Goal: Information Seeking & Learning: Learn about a topic

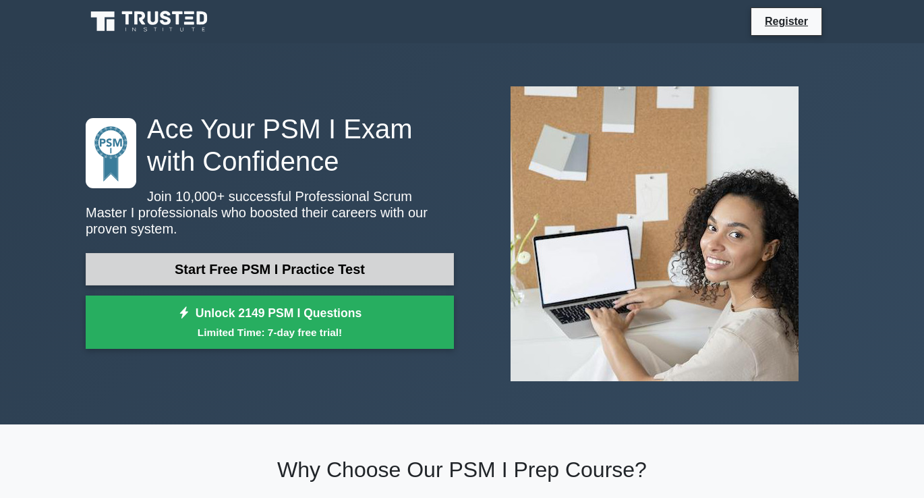
click at [260, 265] on link "Start Free PSM I Practice Test" at bounding box center [270, 269] width 368 height 32
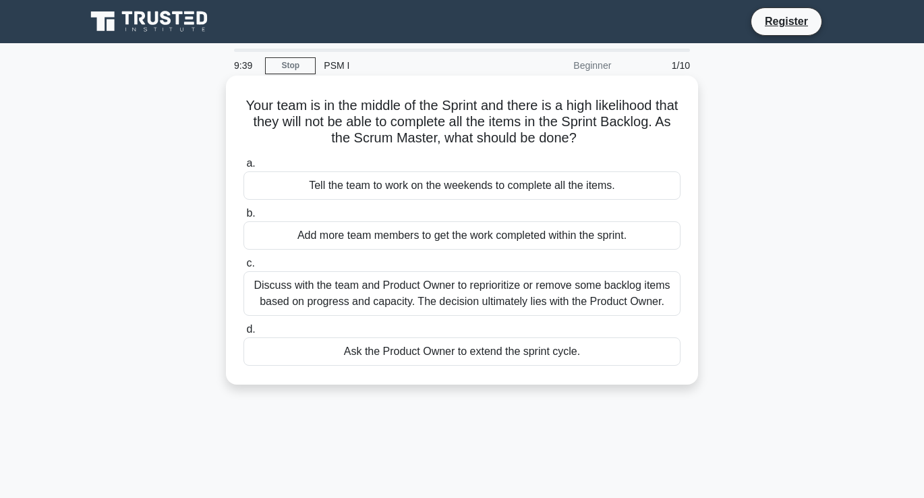
click at [327, 293] on div "Discuss with the team and Product Owner to reprioritize or remove some backlog …" at bounding box center [462, 293] width 437 height 45
click at [244, 268] on input "c. Discuss with the team and Product Owner to reprioritize or remove some backl…" at bounding box center [244, 263] width 0 height 9
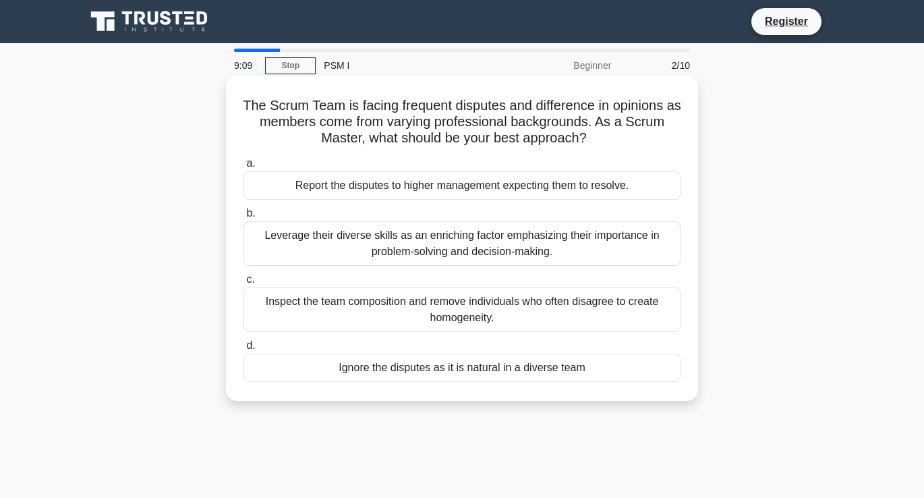
click at [358, 242] on div "Leverage their diverse skills as an enriching factor emphasizing their importan…" at bounding box center [462, 243] width 437 height 45
click at [244, 218] on input "b. Leverage their diverse skills as an enriching factor emphasizing their impor…" at bounding box center [244, 213] width 0 height 9
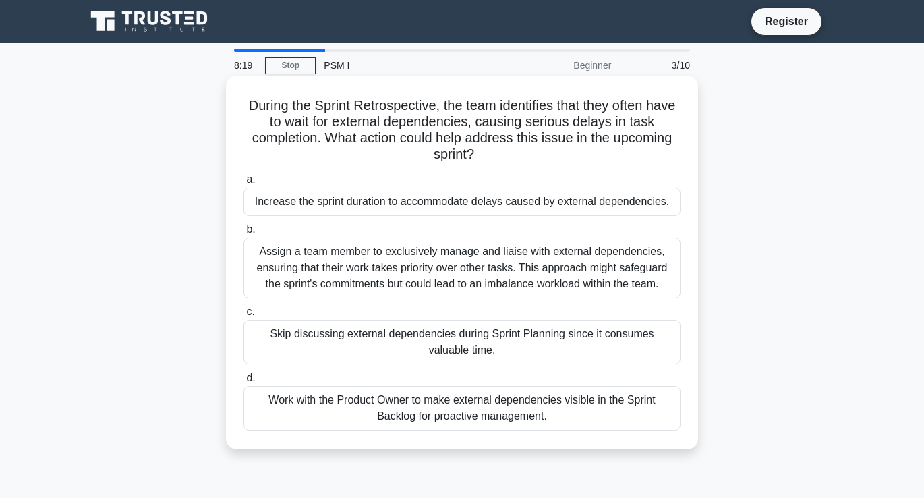
click at [470, 414] on div "Work with the Product Owner to make external dependencies visible in the Sprint…" at bounding box center [462, 408] width 437 height 45
click at [244, 383] on input "d. Work with the Product Owner to make external dependencies visible in the Spr…" at bounding box center [244, 378] width 0 height 9
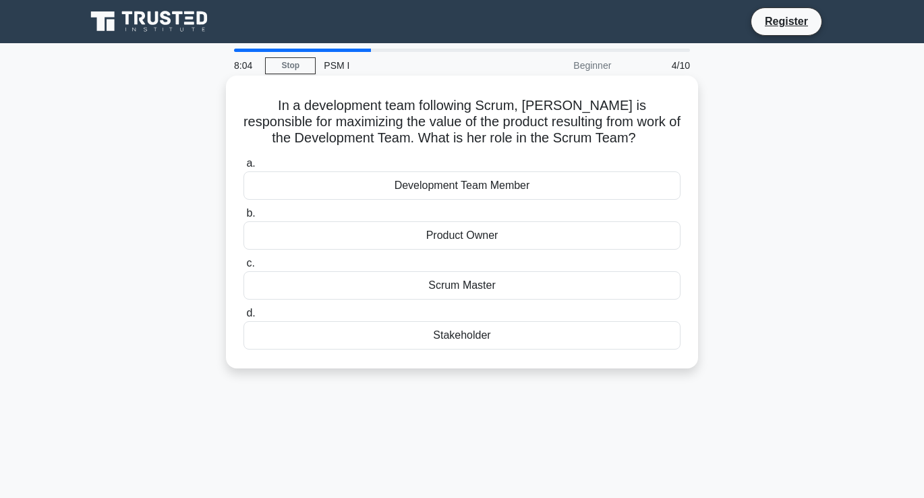
click at [470, 235] on div "Product Owner" at bounding box center [462, 235] width 437 height 28
click at [244, 218] on input "b. Product Owner" at bounding box center [244, 213] width 0 height 9
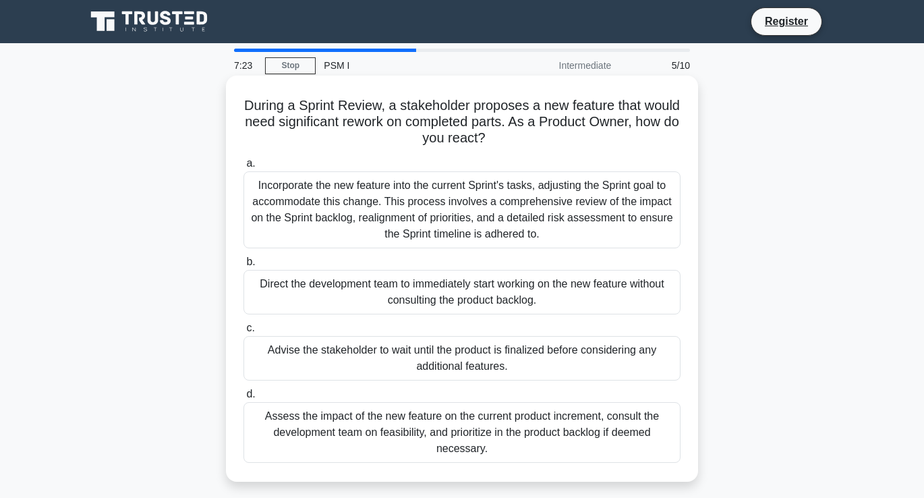
click at [418, 424] on div "Assess the impact of the new feature on the current product increment, consult …" at bounding box center [462, 432] width 437 height 61
click at [244, 399] on input "d. Assess the impact of the new feature on the current product increment, consu…" at bounding box center [244, 394] width 0 height 9
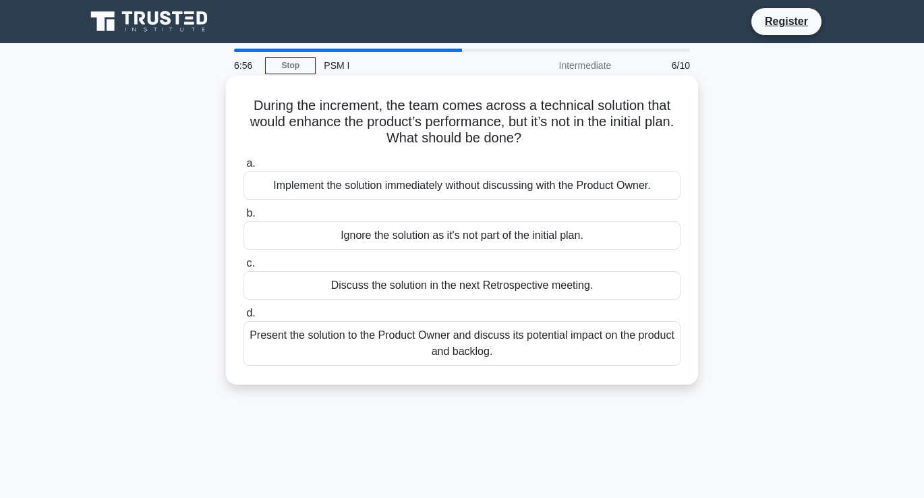
click at [486, 349] on div "Present the solution to the Product Owner and discuss its potential impact on t…" at bounding box center [462, 343] width 437 height 45
click at [244, 318] on input "d. Present the solution to the Product Owner and discuss its potential impact o…" at bounding box center [244, 313] width 0 height 9
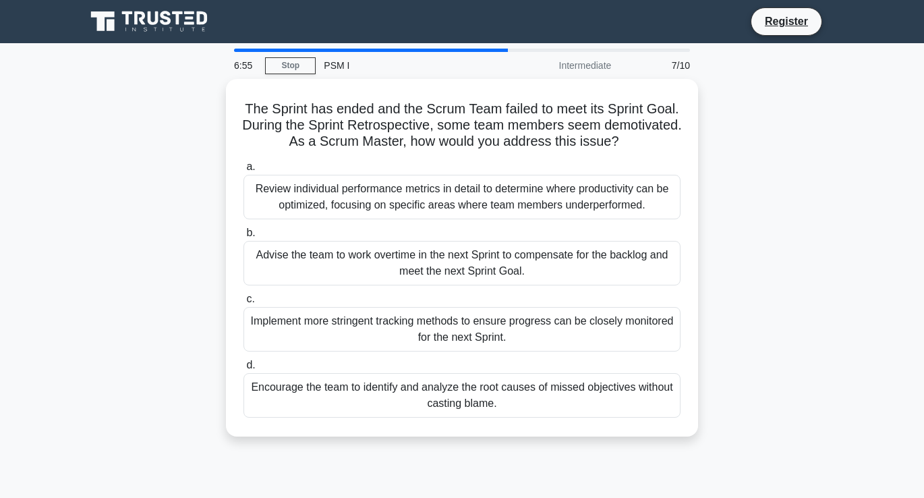
click at [153, 312] on div "The Sprint has ended and the Scrum Team failed to meet its Sprint Goal. During …" at bounding box center [462, 266] width 769 height 374
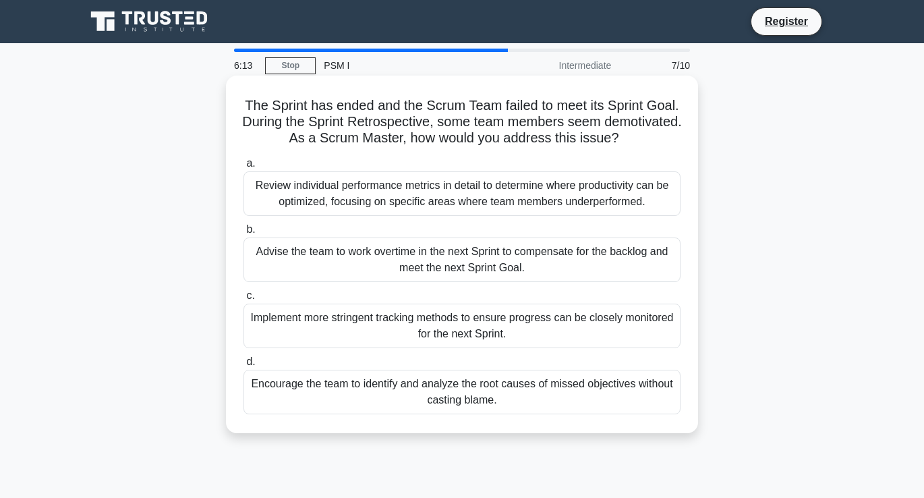
click at [399, 389] on div "Encourage the team to identify and analyze the root causes of missed objectives…" at bounding box center [462, 392] width 437 height 45
click at [244, 366] on input "d. Encourage the team to identify and analyze the root causes of missed objecti…" at bounding box center [244, 362] width 0 height 9
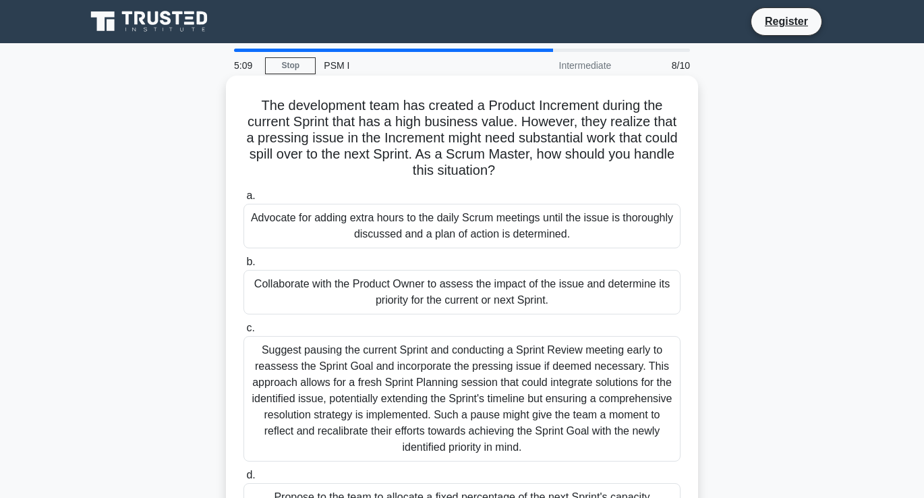
click at [453, 282] on div "Collaborate with the Product Owner to assess the impact of the issue and determ…" at bounding box center [462, 292] width 437 height 45
click at [244, 266] on input "b. Collaborate with the Product Owner to assess the impact of the issue and det…" at bounding box center [244, 262] width 0 height 9
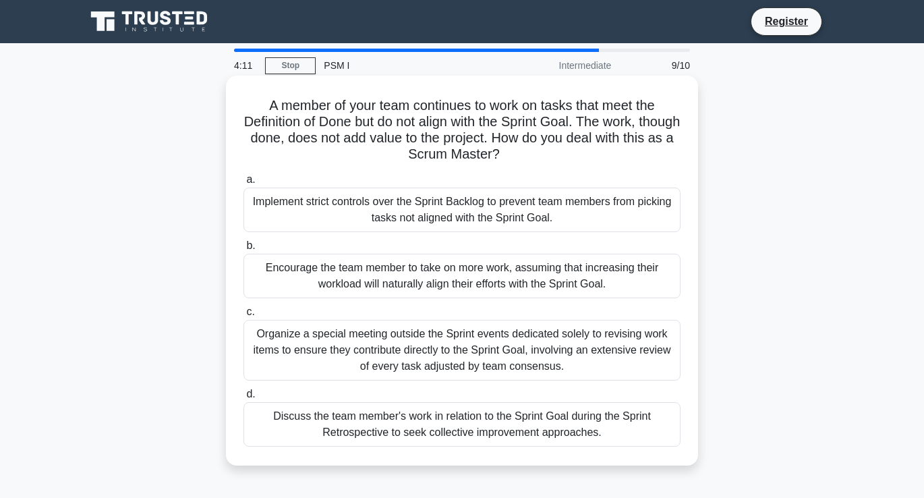
click at [418, 270] on div "Encourage the team member to take on more work, assuming that increasing their …" at bounding box center [462, 276] width 437 height 45
click at [244, 250] on input "b. Encourage the team member to take on more work, assuming that increasing the…" at bounding box center [244, 246] width 0 height 9
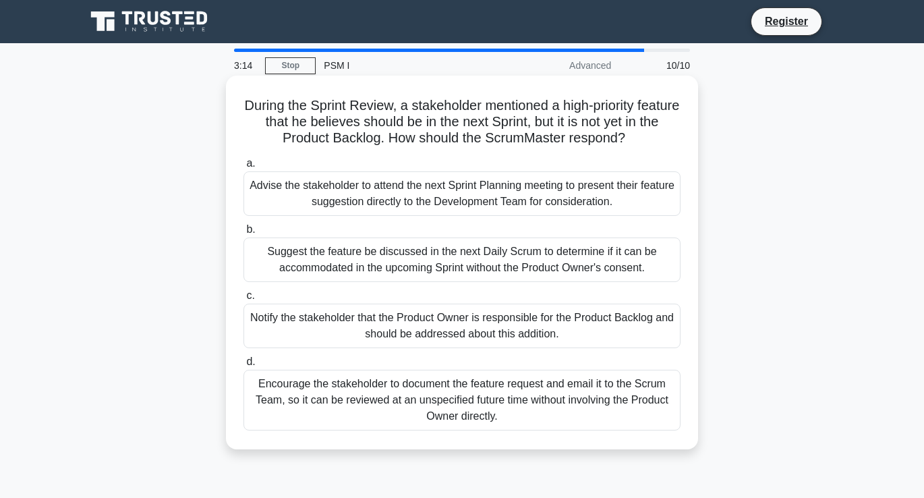
click at [393, 329] on div "Notify the stakeholder that the Product Owner is responsible for the Product Ba…" at bounding box center [462, 326] width 437 height 45
click at [244, 300] on input "c. Notify the stakeholder that the Product Owner is responsible for the Product…" at bounding box center [244, 295] width 0 height 9
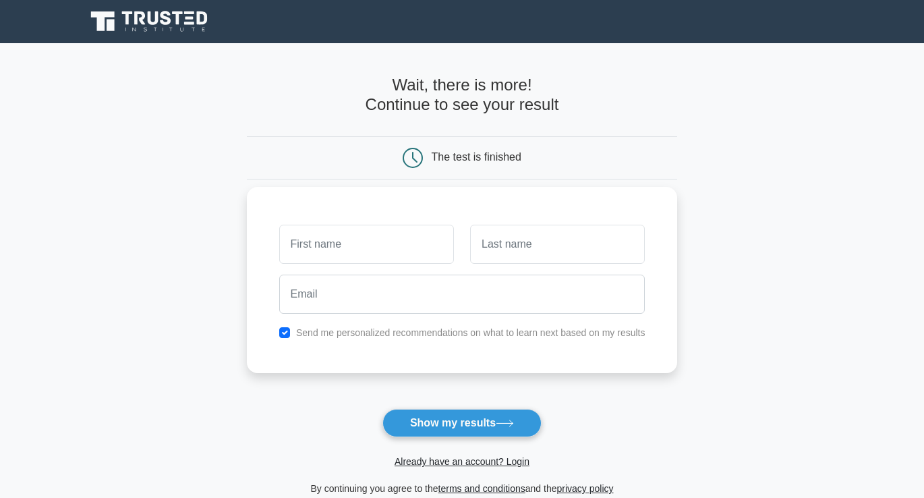
click at [370, 246] on input "text" at bounding box center [366, 244] width 175 height 39
type input "[PERSON_NAME]"
click at [572, 247] on input "text" at bounding box center [557, 244] width 175 height 39
type input "Hossain"
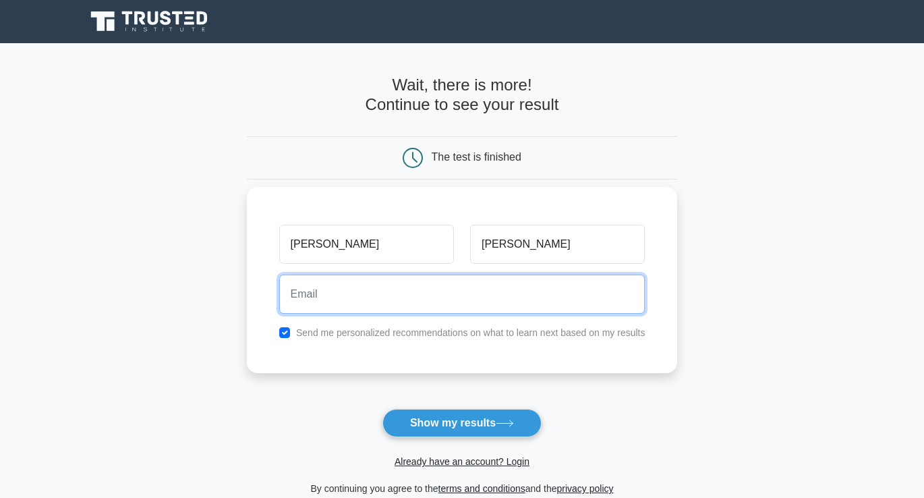
click at [452, 288] on input "email" at bounding box center [462, 294] width 366 height 39
type input "shaownqa@gmail.com"
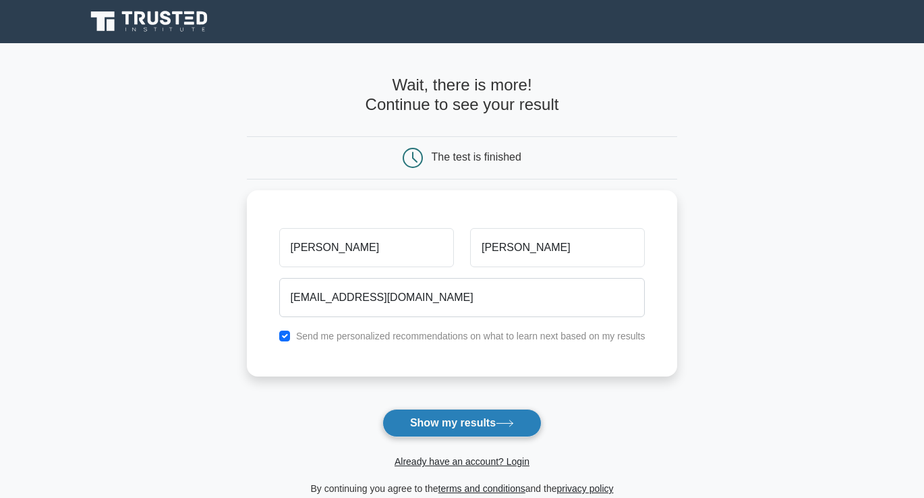
click at [467, 421] on button "Show my results" at bounding box center [462, 423] width 159 height 28
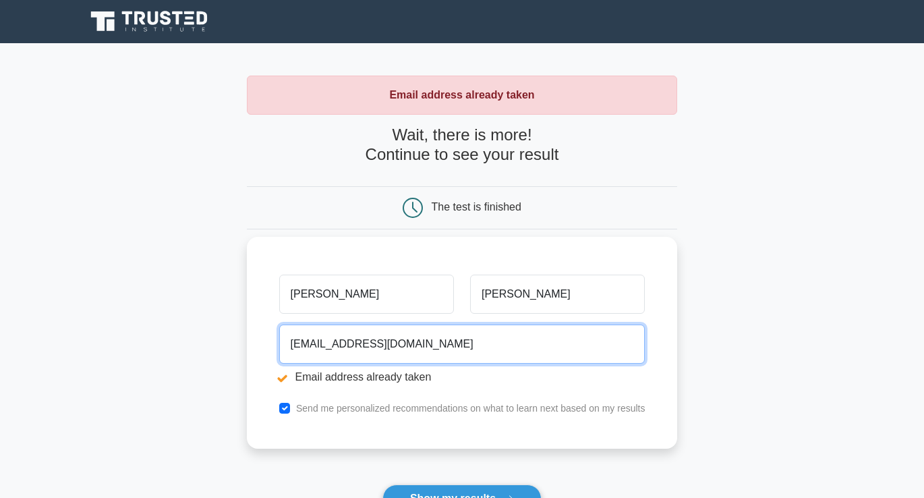
click at [349, 344] on input "shaownqa@gmail.com" at bounding box center [462, 343] width 366 height 39
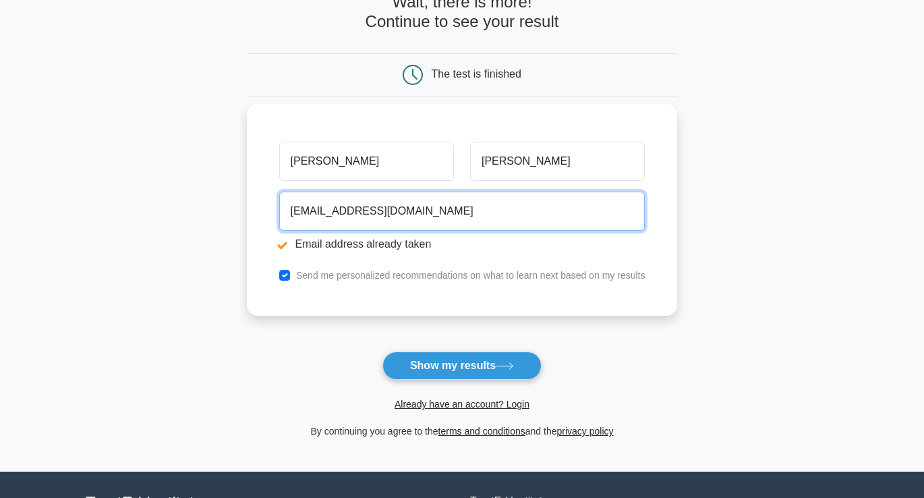
scroll to position [139, 0]
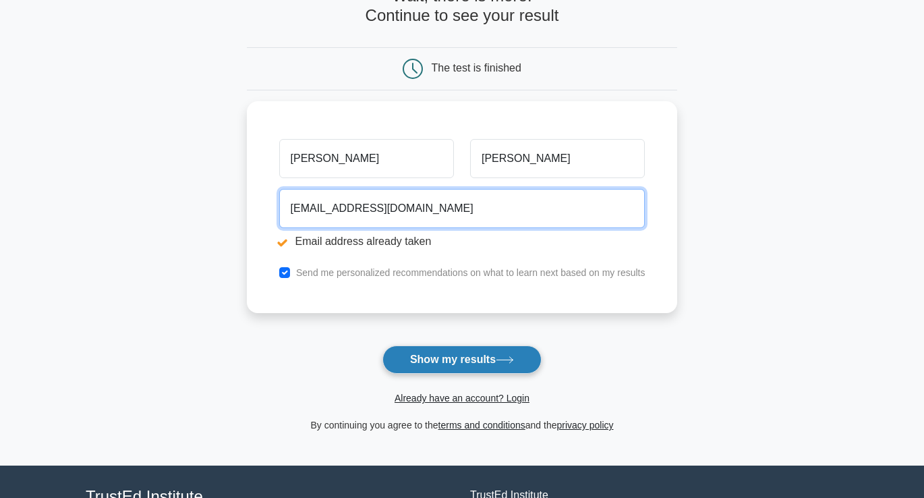
type input "shaown_qa@yahoo.com"
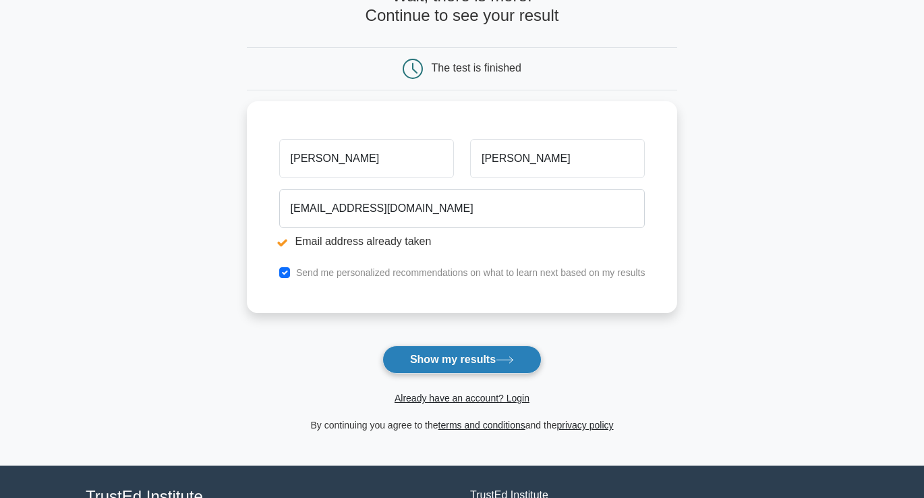
click at [462, 362] on button "Show my results" at bounding box center [462, 359] width 159 height 28
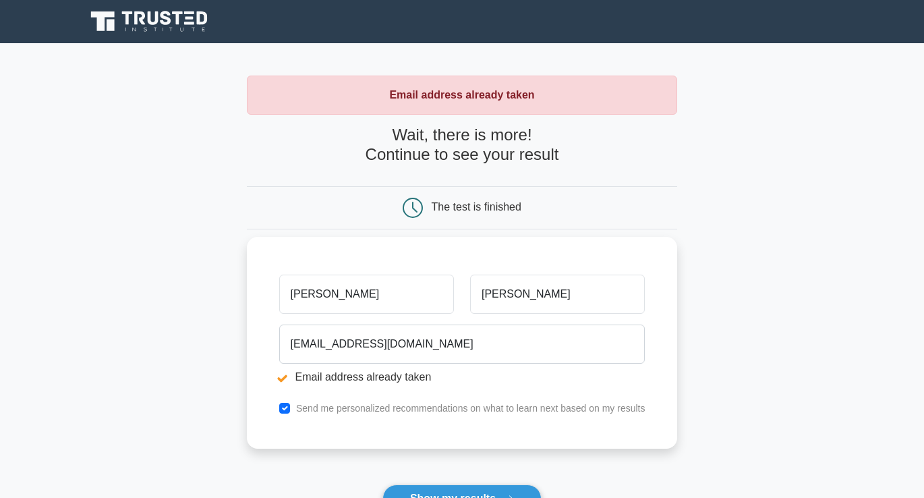
click at [393, 411] on label "Send me personalized recommendations on what to learn next based on my results" at bounding box center [470, 408] width 349 height 11
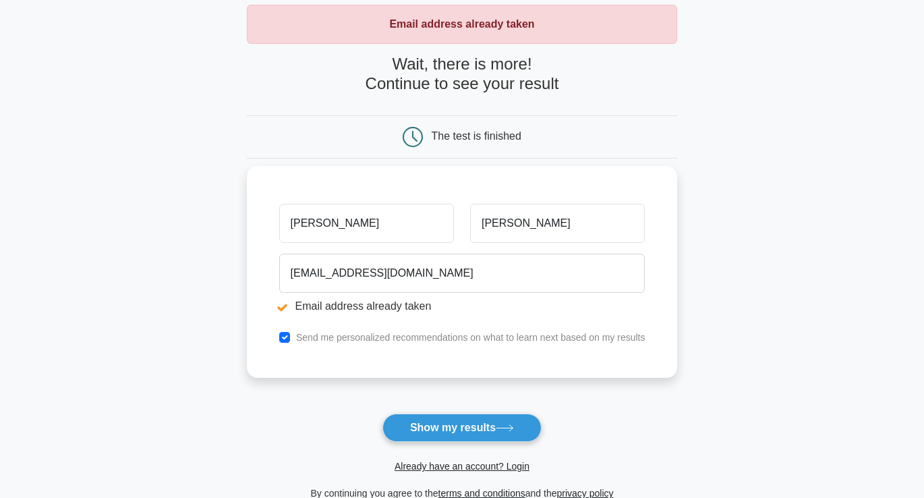
scroll to position [114, 0]
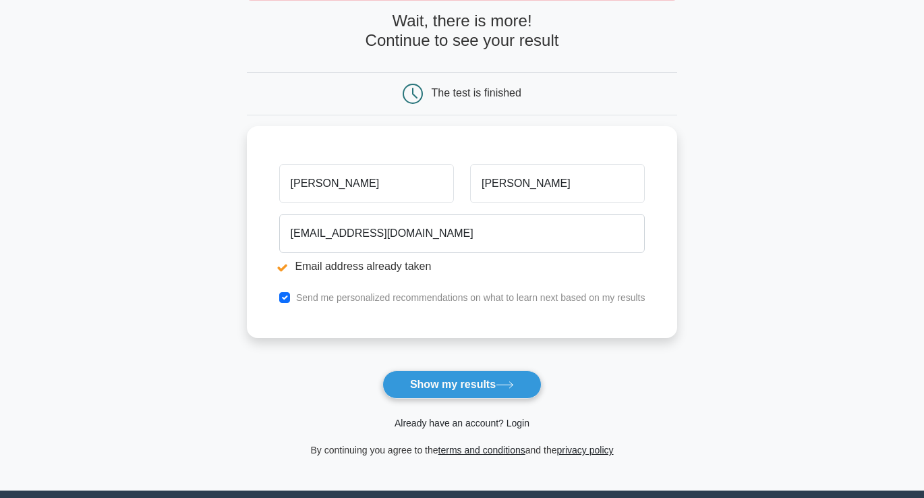
click at [513, 425] on link "Already have an account? Login" at bounding box center [462, 423] width 135 height 11
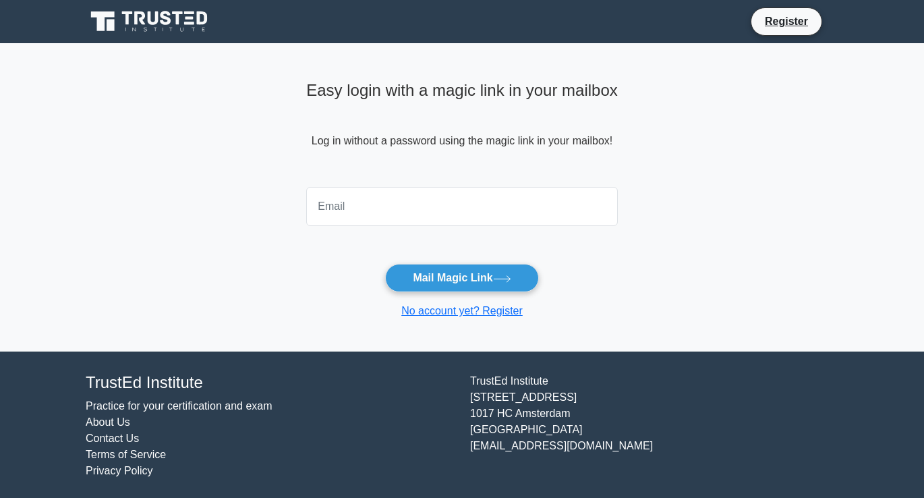
click at [390, 213] on input "email" at bounding box center [462, 206] width 312 height 39
type input "[EMAIL_ADDRESS][DOMAIN_NAME]"
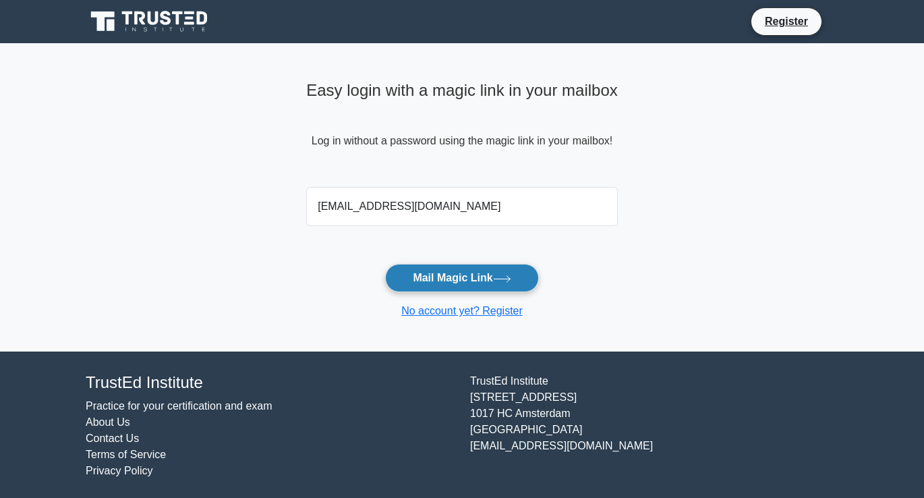
click at [454, 281] on button "Mail Magic Link" at bounding box center [461, 278] width 153 height 28
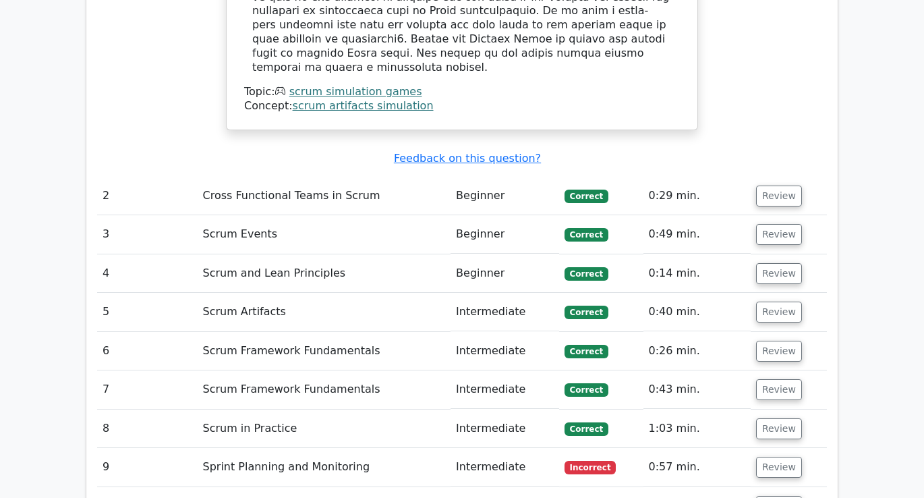
scroll to position [1753, 0]
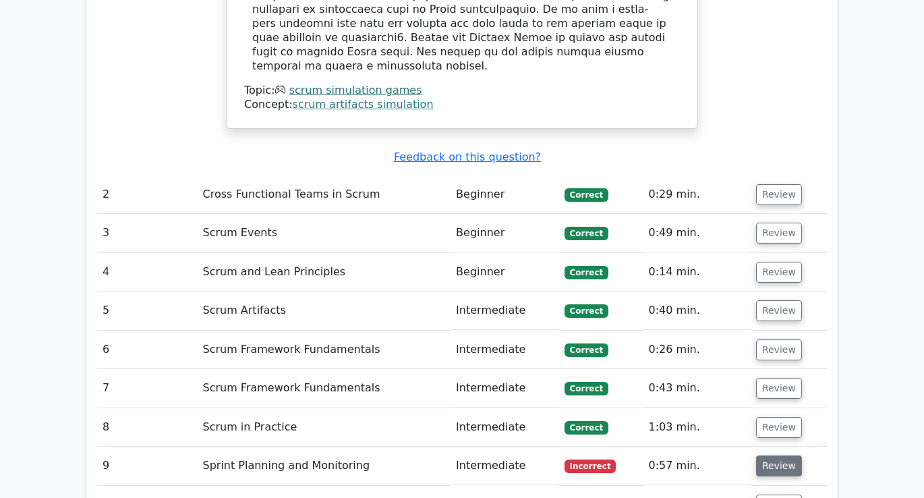
click at [778, 455] on button "Review" at bounding box center [779, 465] width 46 height 21
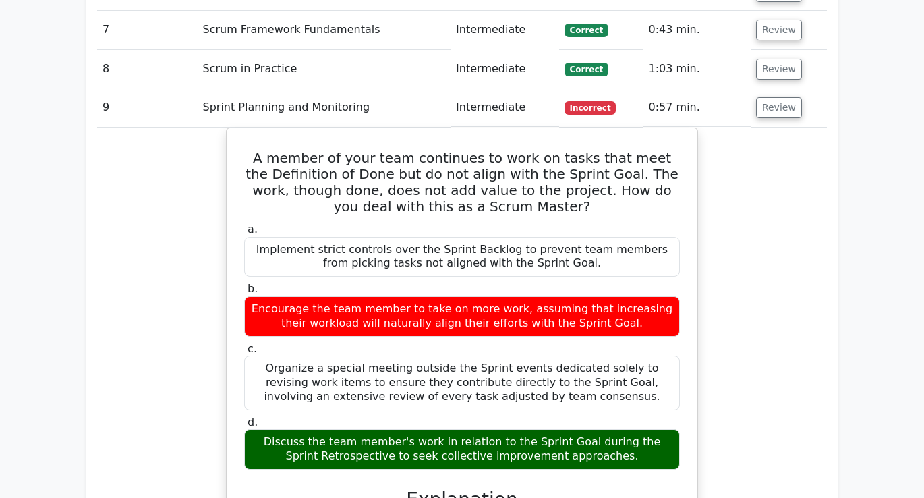
scroll to position [2112, 0]
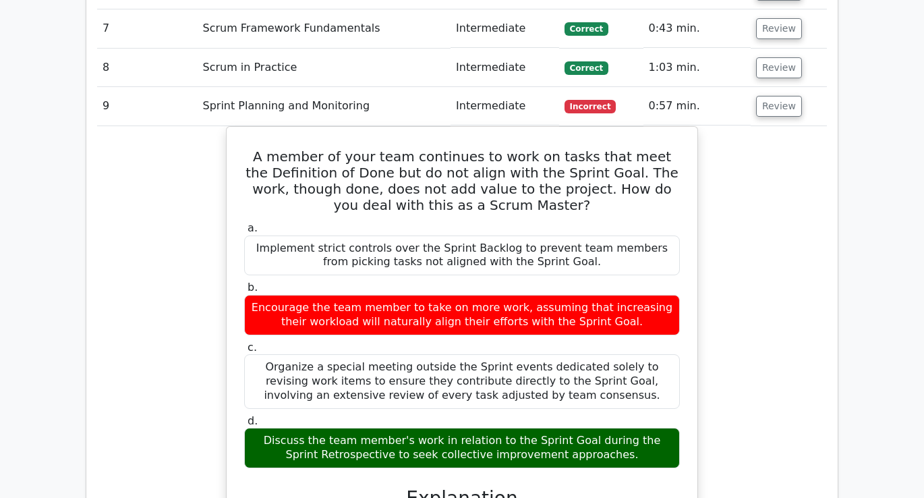
click at [757, 149] on div "A member of your team continues to work on tasks that meet the Definition of Do…" at bounding box center [462, 434] width 730 height 617
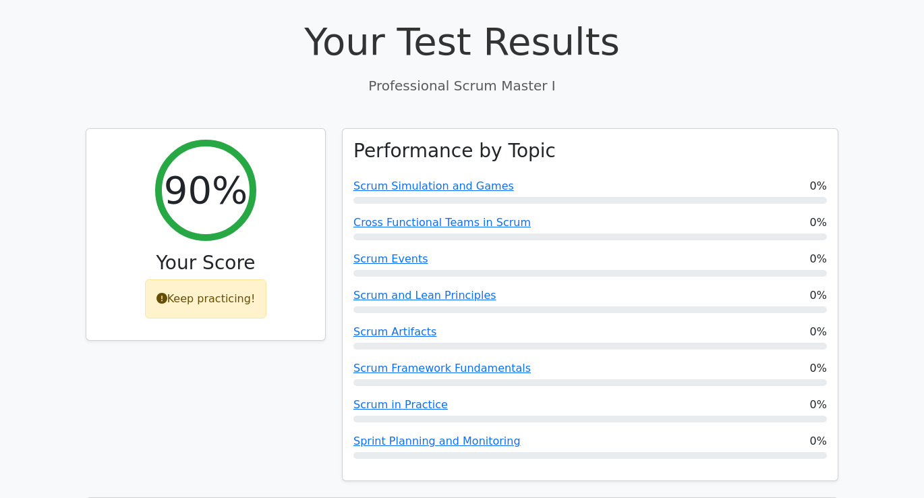
scroll to position [424, 0]
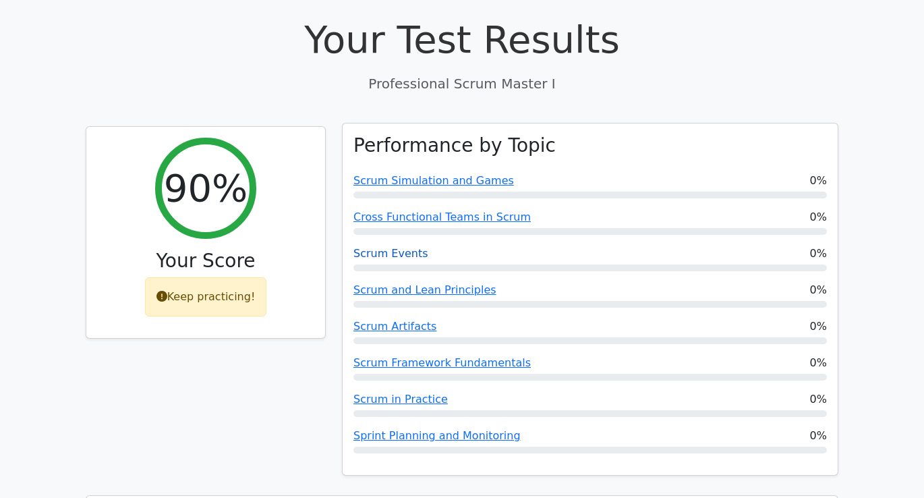
click at [390, 247] on link "Scrum Events" at bounding box center [391, 253] width 75 height 13
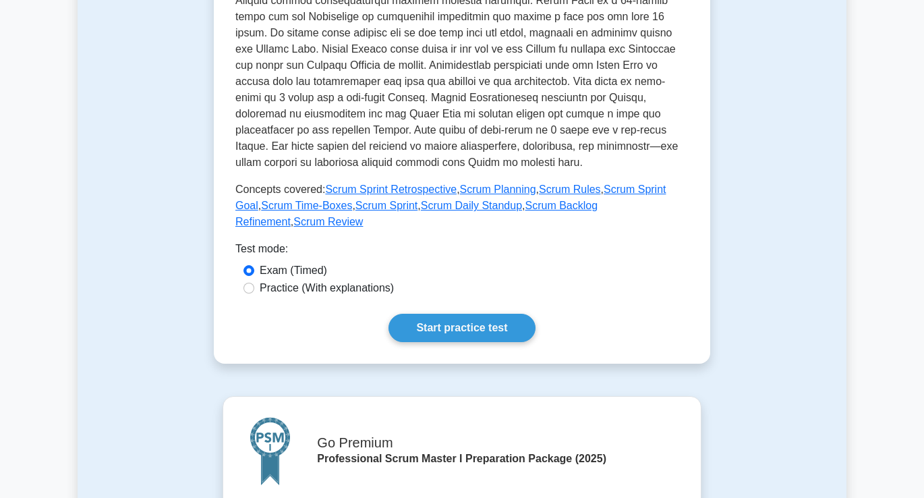
scroll to position [462, 0]
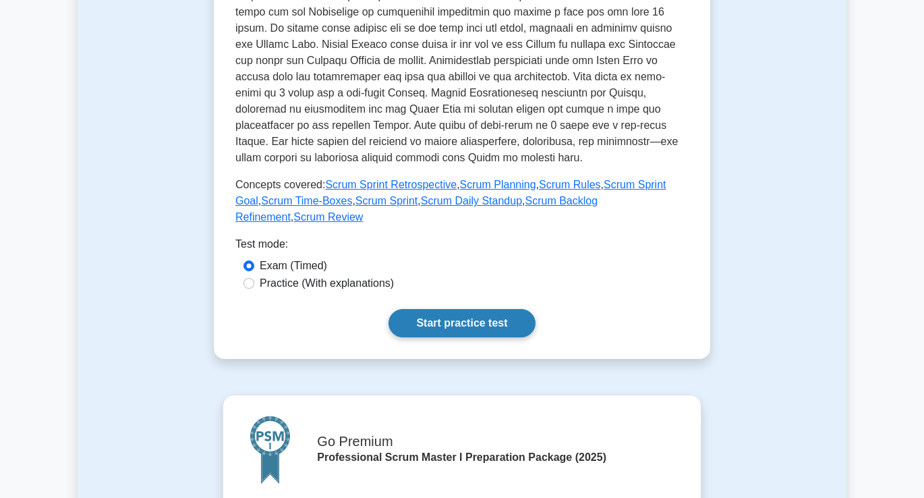
click at [463, 322] on link "Start practice test" at bounding box center [462, 323] width 146 height 28
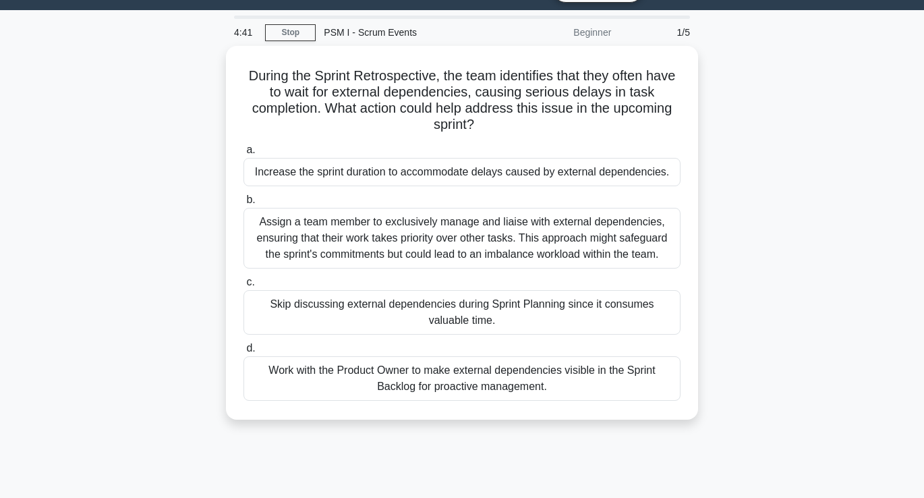
scroll to position [34, 0]
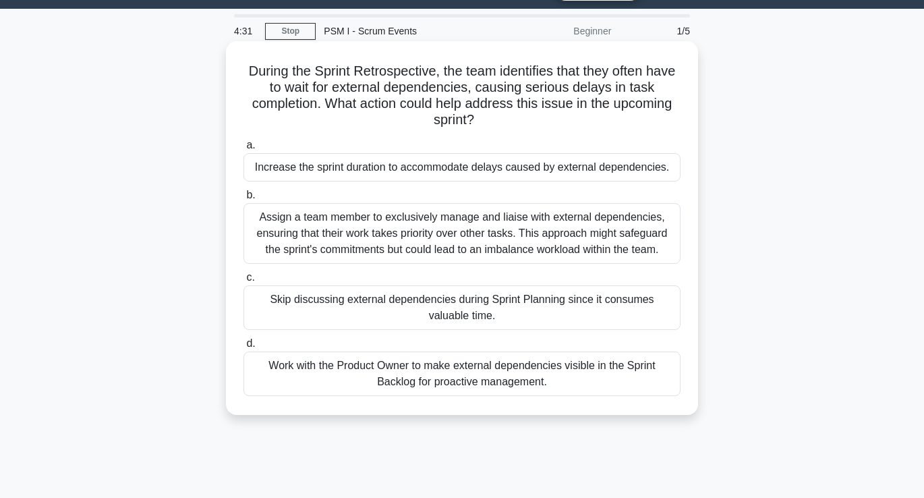
click at [468, 385] on div "Work with the Product Owner to make external dependencies visible in the Sprint…" at bounding box center [462, 373] width 437 height 45
click at [244, 348] on input "d. Work with the Product Owner to make external dependencies visible in the Spr…" at bounding box center [244, 343] width 0 height 9
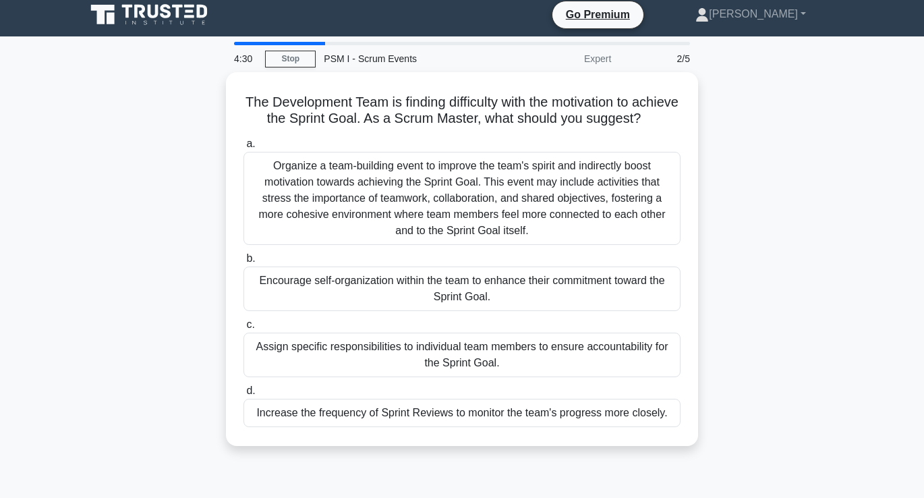
scroll to position [0, 0]
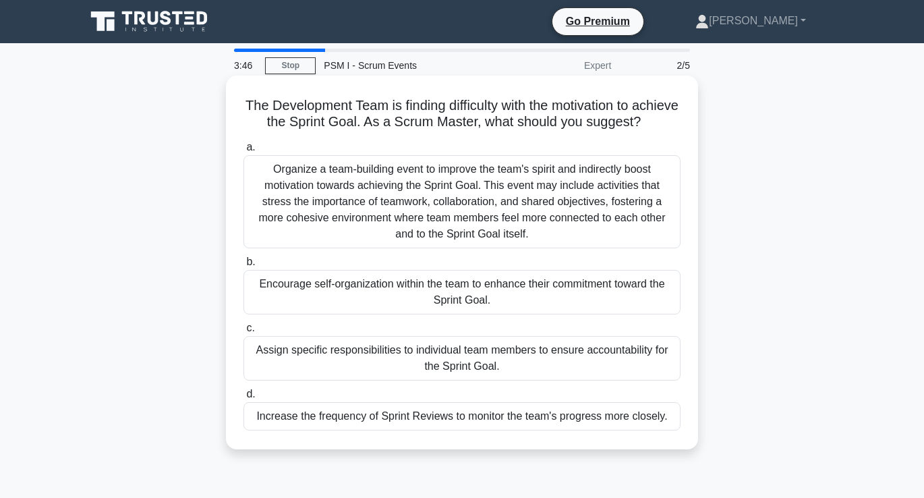
click at [470, 289] on div "Encourage self-organization within the team to enhance their commitment toward …" at bounding box center [462, 292] width 437 height 45
click at [244, 266] on input "b. Encourage self-organization within the team to enhance their commitment towa…" at bounding box center [244, 262] width 0 height 9
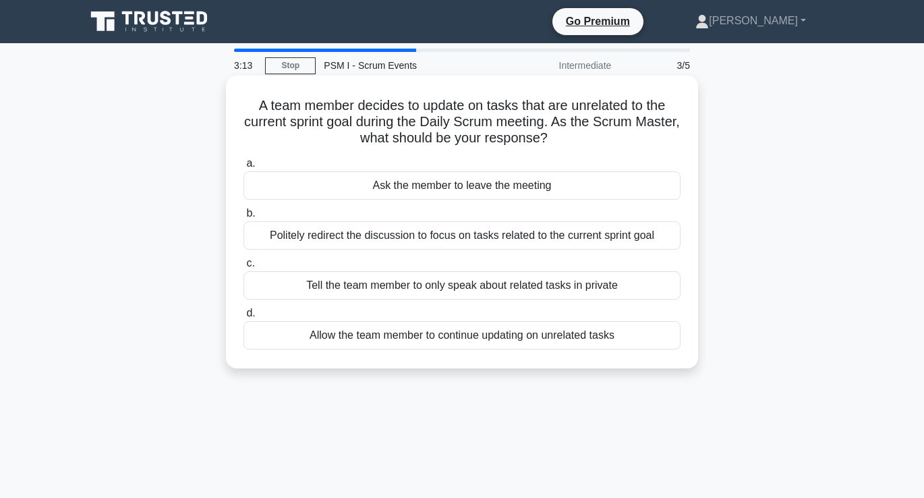
click at [402, 238] on div "Politely redirect the discussion to focus on tasks related to the current sprin…" at bounding box center [462, 235] width 437 height 28
click at [244, 218] on input "b. Politely redirect the discussion to focus on tasks related to the current sp…" at bounding box center [244, 213] width 0 height 9
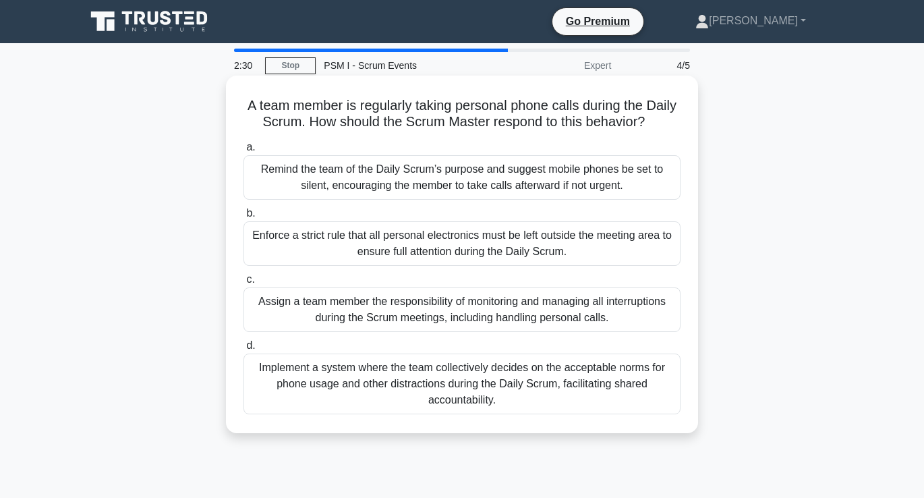
click at [395, 178] on div "Remind the team of the Daily Scrum’s purpose and suggest mobile phones be set t…" at bounding box center [462, 177] width 437 height 45
click at [244, 152] on input "a. Remind the team of the Daily Scrum’s purpose and suggest mobile phones be se…" at bounding box center [244, 147] width 0 height 9
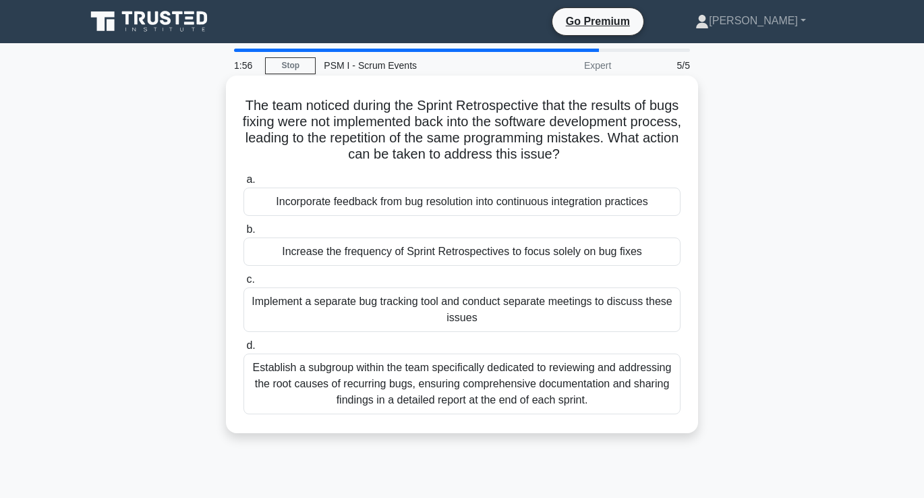
click at [438, 200] on div "Incorporate feedback from bug resolution into continuous integration practices" at bounding box center [462, 202] width 437 height 28
click at [244, 184] on input "a. Incorporate feedback from bug resolution into continuous integration practic…" at bounding box center [244, 179] width 0 height 9
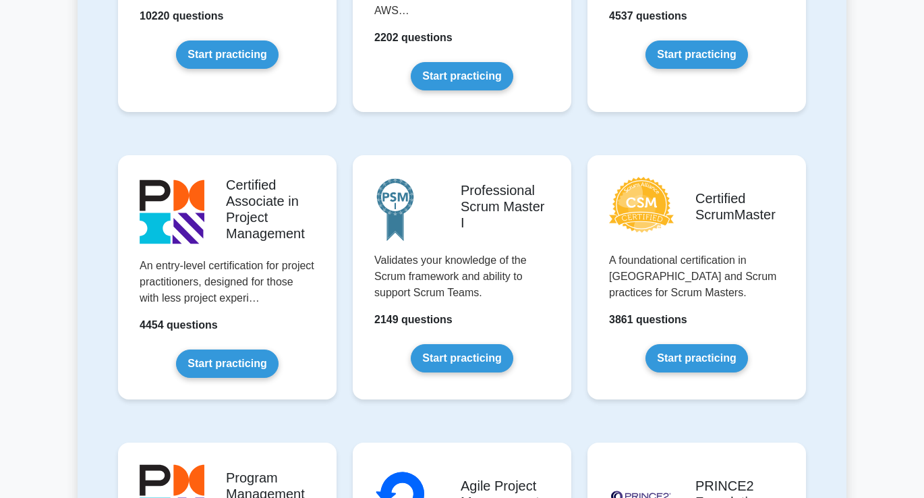
scroll to position [465, 0]
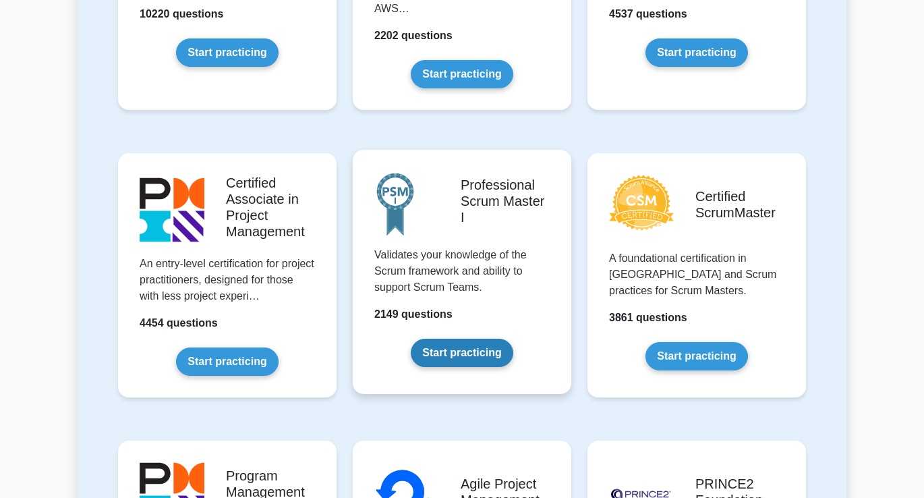
click at [461, 357] on link "Start practicing" at bounding box center [462, 353] width 102 height 28
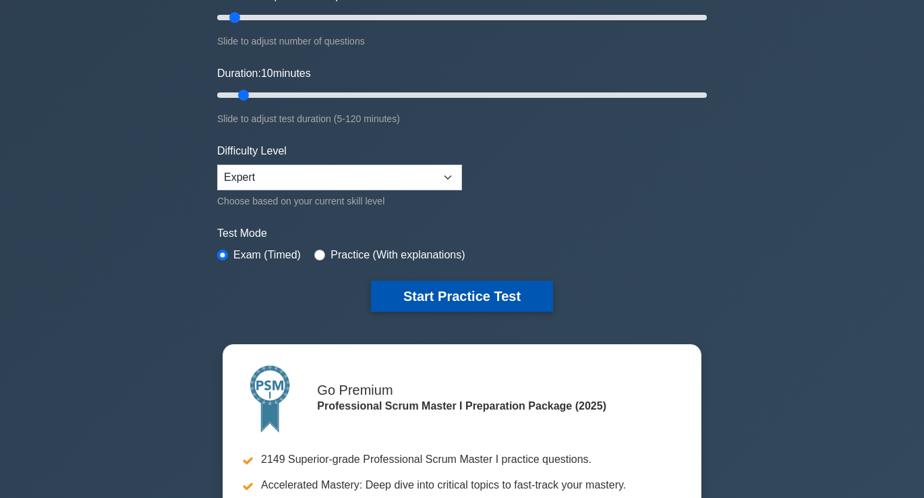
scroll to position [253, 0]
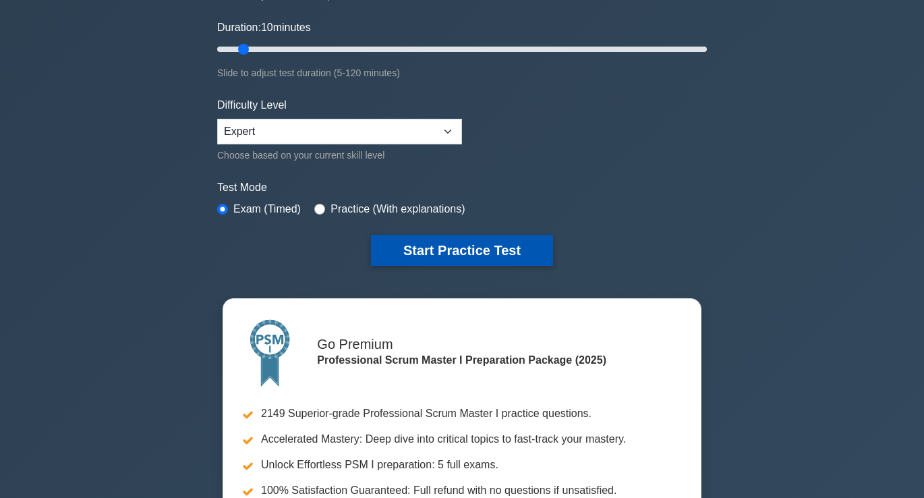
click at [448, 244] on button "Start Practice Test" at bounding box center [462, 250] width 182 height 31
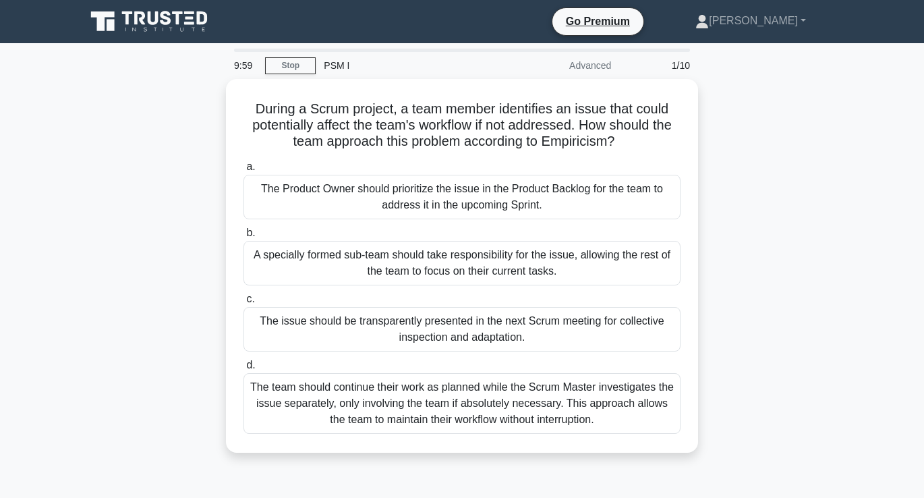
click at [117, 320] on div "During a Scrum project, a team member identifies an issue that could potentiall…" at bounding box center [462, 274] width 769 height 390
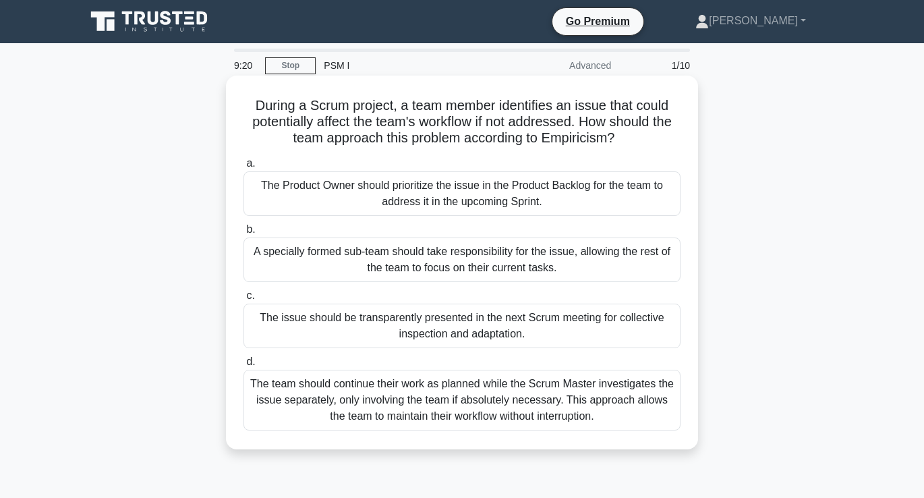
click at [436, 200] on div "The Product Owner should prioritize the issue in the Product Backlog for the te…" at bounding box center [462, 193] width 437 height 45
click at [244, 168] on input "a. The Product Owner should prioritize the issue in the Product Backlog for the…" at bounding box center [244, 163] width 0 height 9
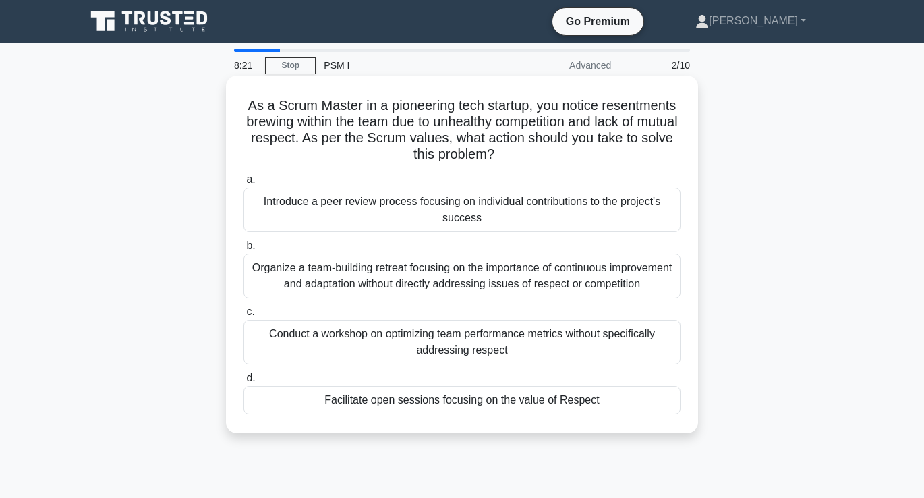
click at [465, 402] on div "Facilitate open sessions focusing on the value of Respect" at bounding box center [462, 400] width 437 height 28
click at [244, 383] on input "d. Facilitate open sessions focusing on the value of Respect" at bounding box center [244, 378] width 0 height 9
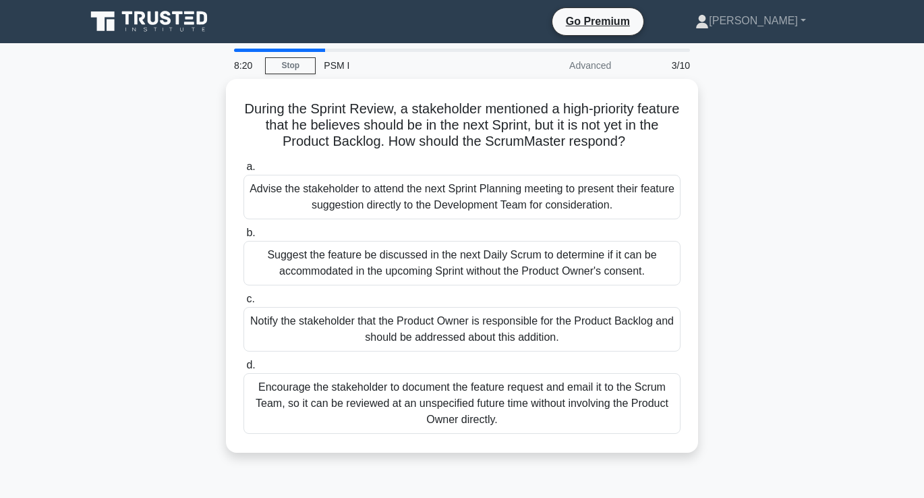
click at [190, 304] on div "During the Sprint Review, a stakeholder mentioned a high-priority feature that …" at bounding box center [462, 274] width 769 height 390
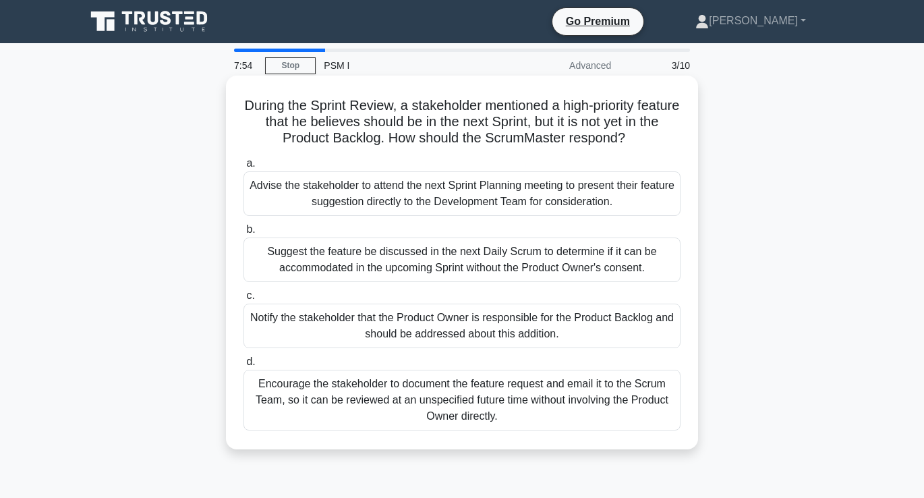
click at [428, 333] on div "Notify the stakeholder that the Product Owner is responsible for the Product Ba…" at bounding box center [462, 326] width 437 height 45
click at [244, 300] on input "c. Notify the stakeholder that the Product Owner is responsible for the Product…" at bounding box center [244, 295] width 0 height 9
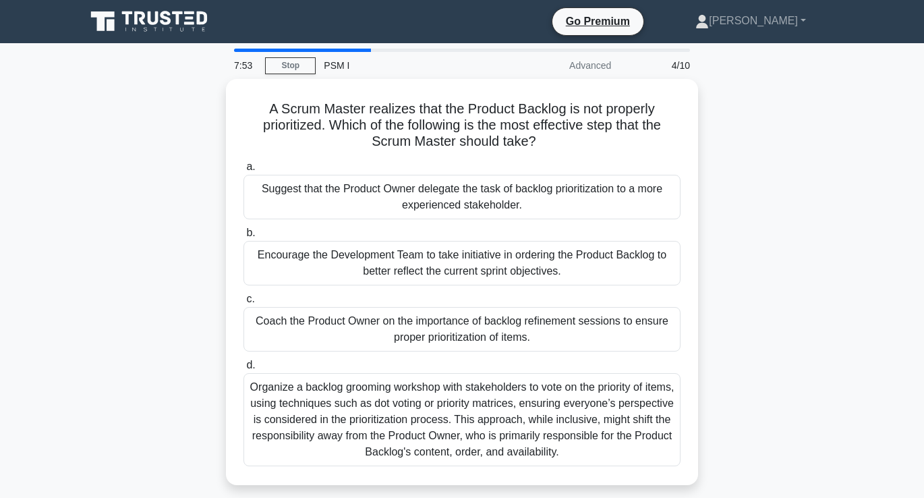
click at [161, 327] on div "A Scrum Master realizes that the Product Backlog is not properly prioritized. W…" at bounding box center [462, 290] width 769 height 422
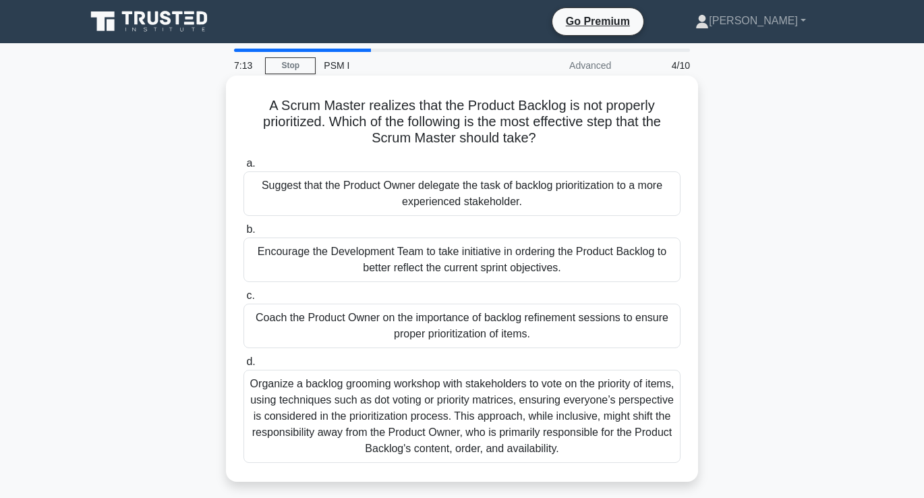
click at [405, 330] on div "Coach the Product Owner on the importance of backlog refinement sessions to ens…" at bounding box center [462, 326] width 437 height 45
click at [244, 300] on input "c. Coach the Product Owner on the importance of backlog refinement sessions to …" at bounding box center [244, 295] width 0 height 9
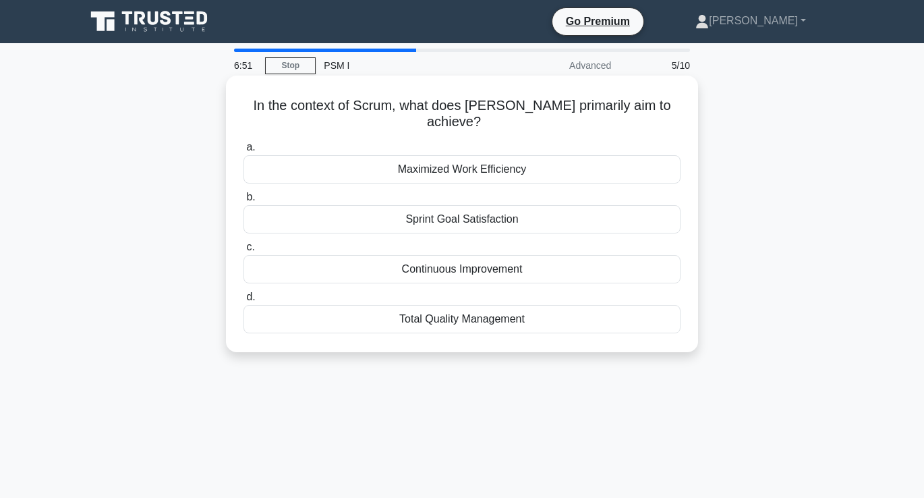
click at [461, 209] on div "Sprint Goal Satisfaction" at bounding box center [462, 219] width 437 height 28
click at [244, 202] on input "b. Sprint Goal Satisfaction" at bounding box center [244, 197] width 0 height 9
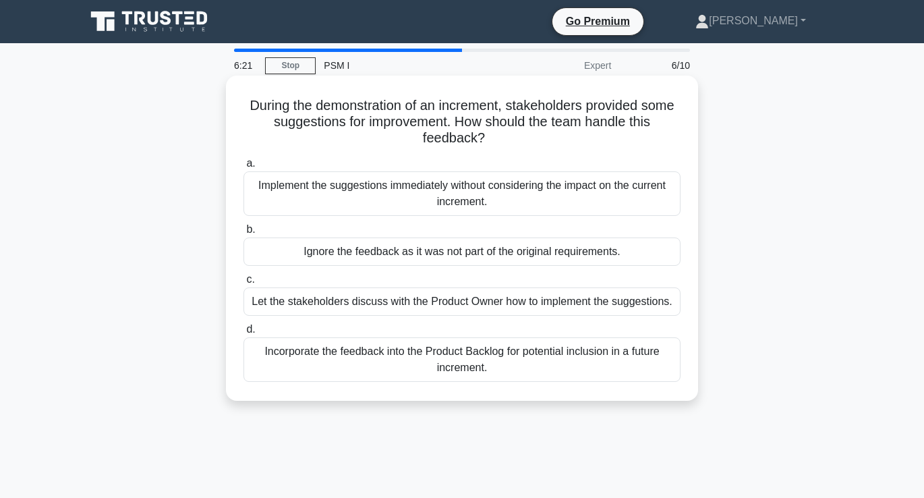
click at [456, 366] on div "Incorporate the feedback into the Product Backlog for potential inclusion in a …" at bounding box center [462, 359] width 437 height 45
click at [244, 334] on input "d. Incorporate the feedback into the Product Backlog for potential inclusion in…" at bounding box center [244, 329] width 0 height 9
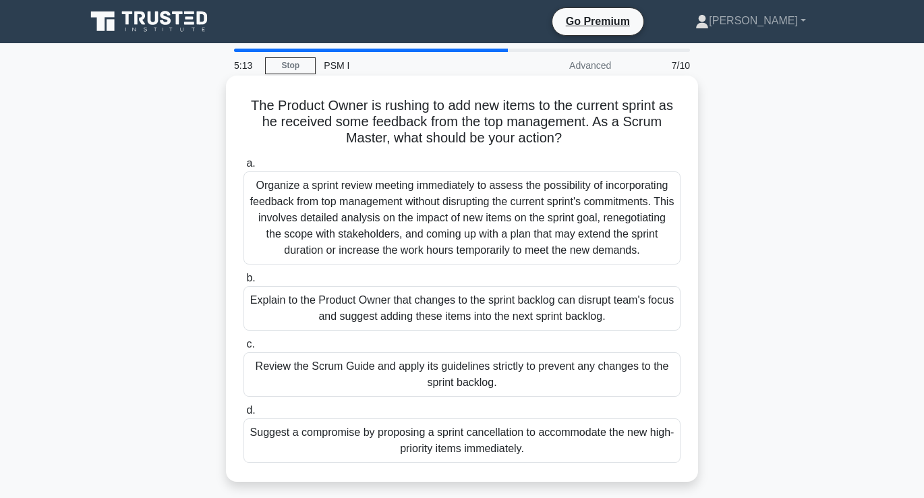
click at [414, 315] on div "Explain to the Product Owner that changes to the sprint backlog can disrupt tea…" at bounding box center [462, 308] width 437 height 45
click at [244, 283] on input "b. Explain to the Product Owner that changes to the sprint backlog can disrupt …" at bounding box center [244, 278] width 0 height 9
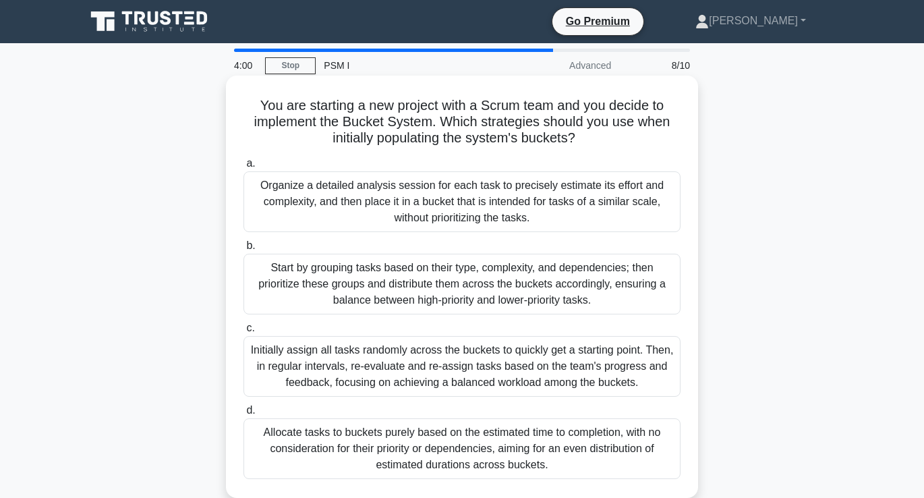
click at [404, 365] on div "Initially assign all tasks randomly across the buckets to quickly get a startin…" at bounding box center [462, 366] width 437 height 61
click at [244, 333] on input "c. Initially assign all tasks randomly across the buckets to quickly get a star…" at bounding box center [244, 328] width 0 height 9
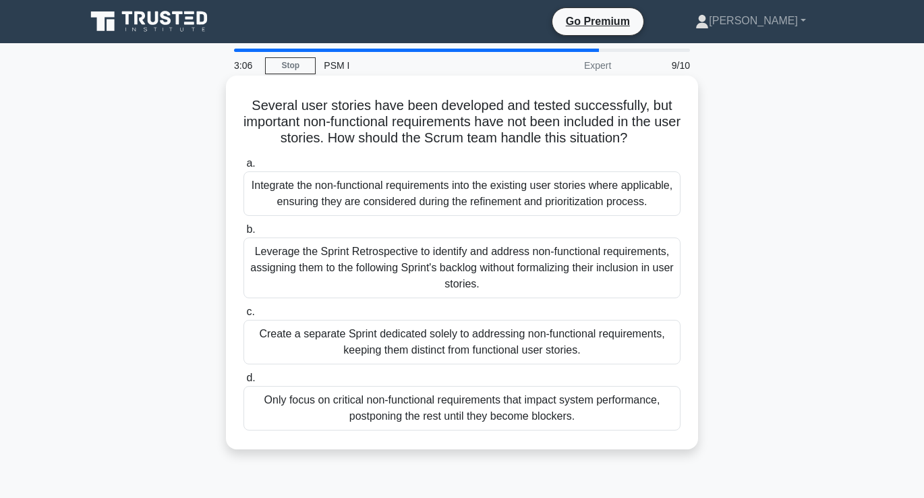
click at [488, 272] on div "Leverage the Sprint Retrospective to identify and address non-functional requir…" at bounding box center [462, 267] width 437 height 61
click at [244, 234] on input "b. Leverage the Sprint Retrospective to identify and address non-functional req…" at bounding box center [244, 229] width 0 height 9
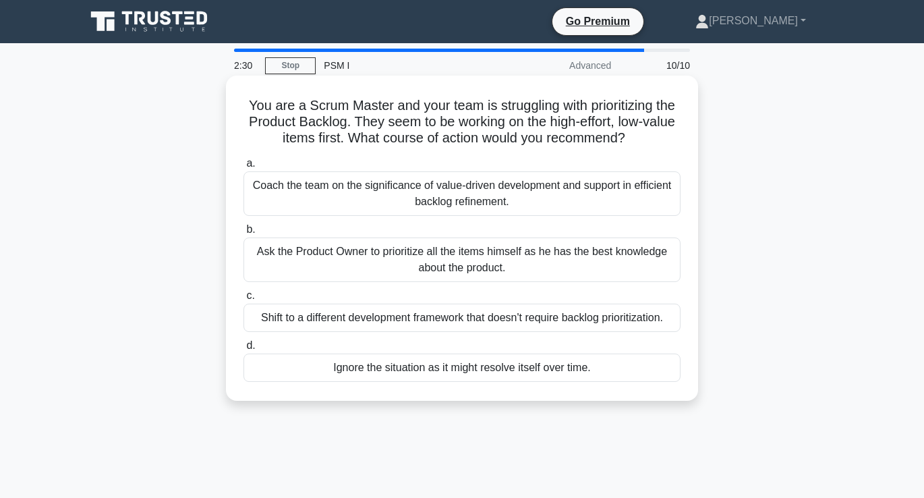
click at [425, 261] on div "Ask the Product Owner to prioritize all the items himself as he has the best kn…" at bounding box center [462, 259] width 437 height 45
click at [244, 234] on input "b. Ask the Product Owner to prioritize all the items himself as he has the best…" at bounding box center [244, 229] width 0 height 9
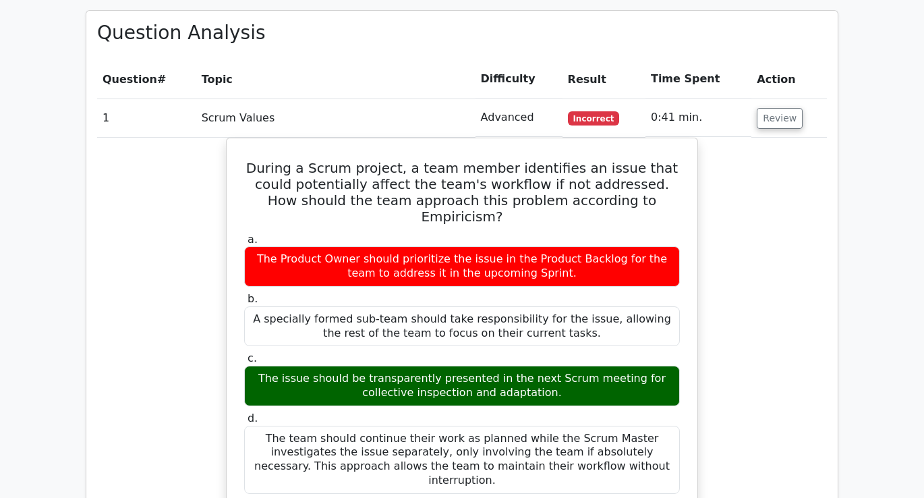
scroll to position [1091, 0]
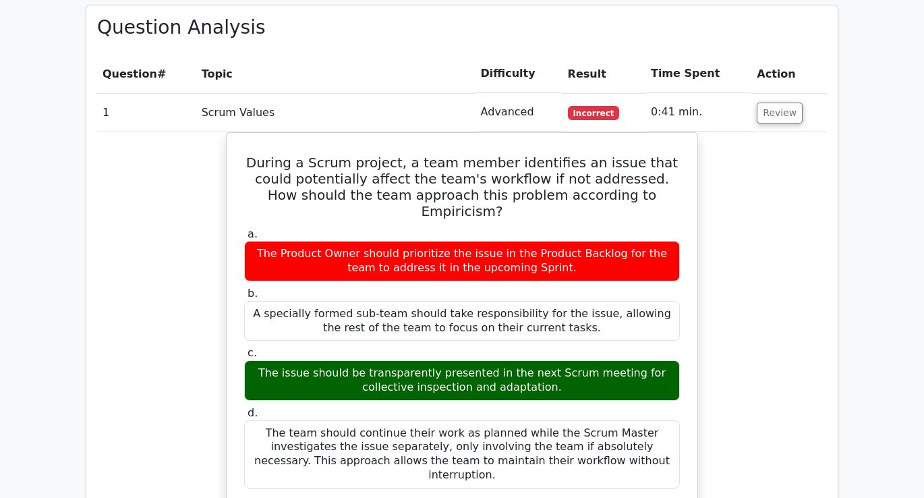
click at [588, 106] on span "Incorrect" at bounding box center [594, 112] width 52 height 13
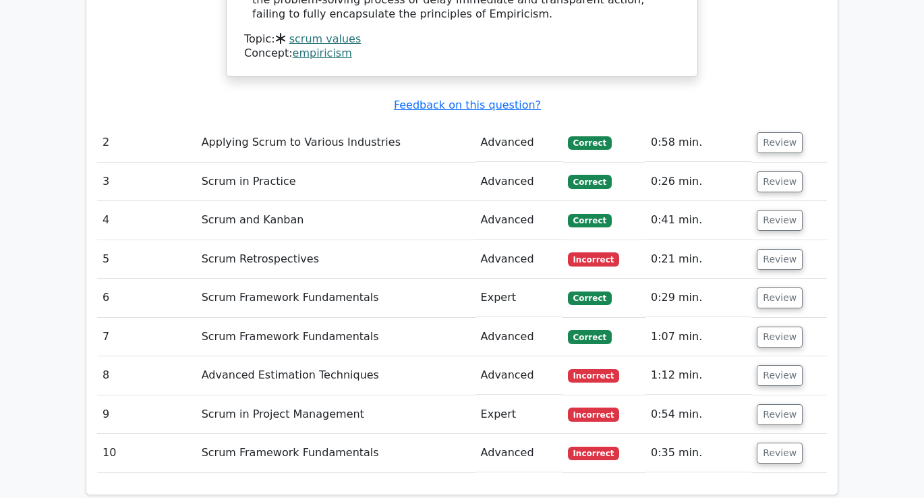
scroll to position [1718, 0]
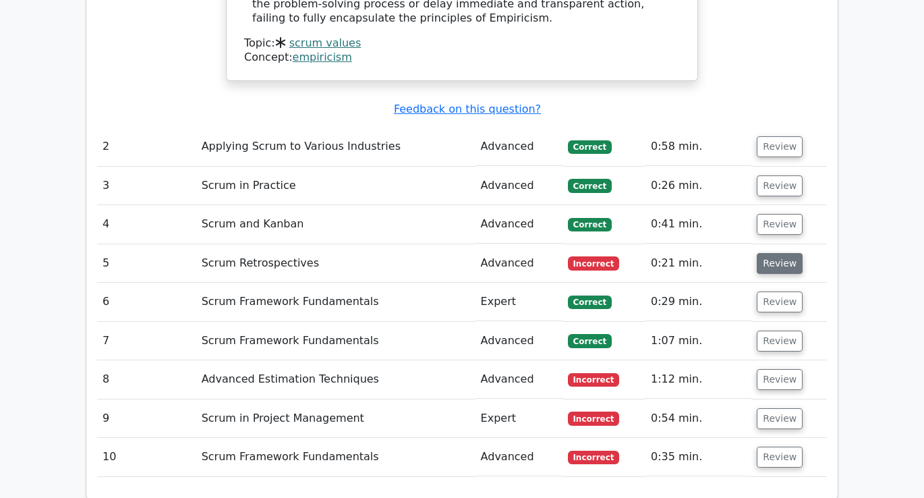
click at [771, 253] on button "Review" at bounding box center [780, 263] width 46 height 21
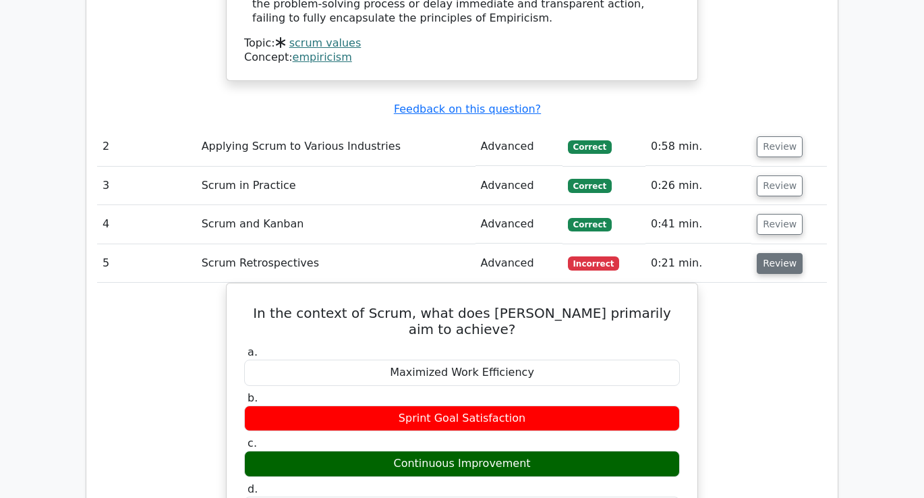
click at [771, 253] on button "Review" at bounding box center [780, 263] width 46 height 21
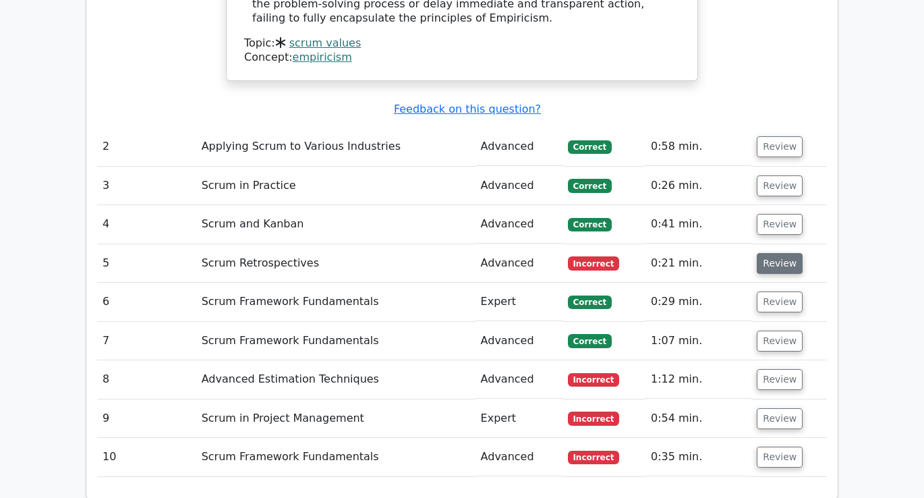
click at [771, 253] on button "Review" at bounding box center [780, 263] width 46 height 21
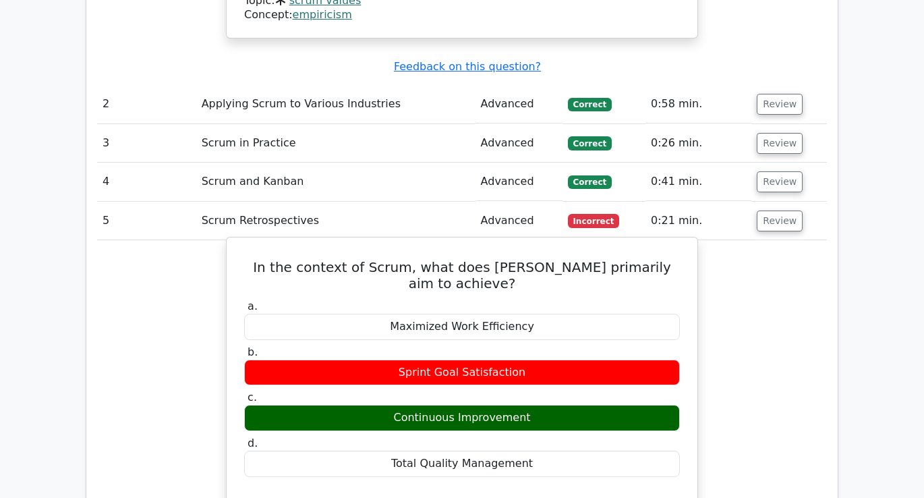
scroll to position [1769, 0]
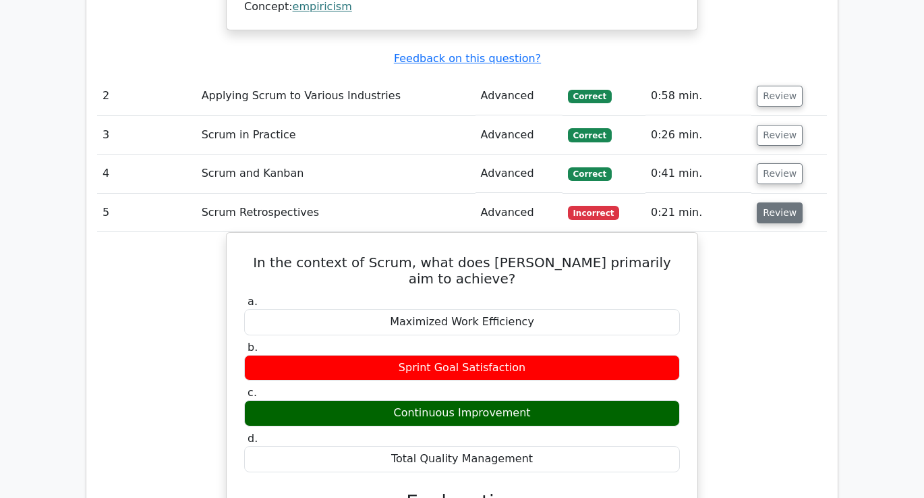
click at [783, 202] on button "Review" at bounding box center [780, 212] width 46 height 21
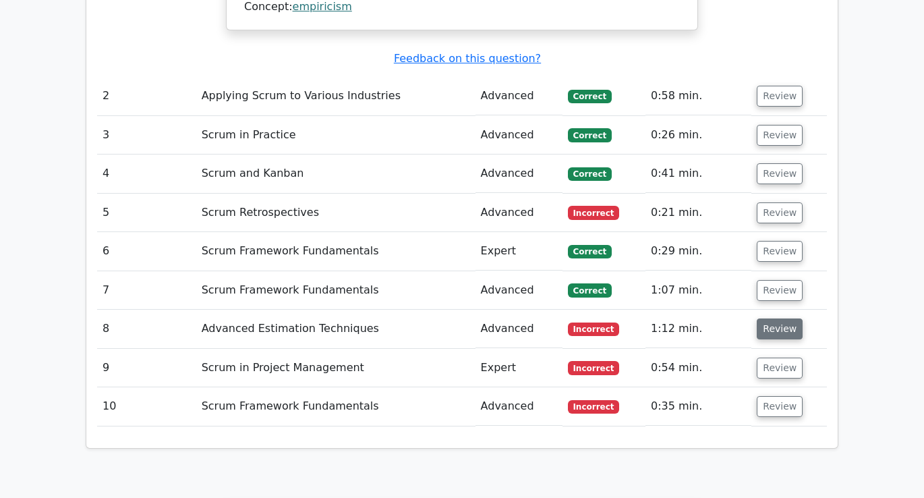
click at [776, 318] on button "Review" at bounding box center [780, 328] width 46 height 21
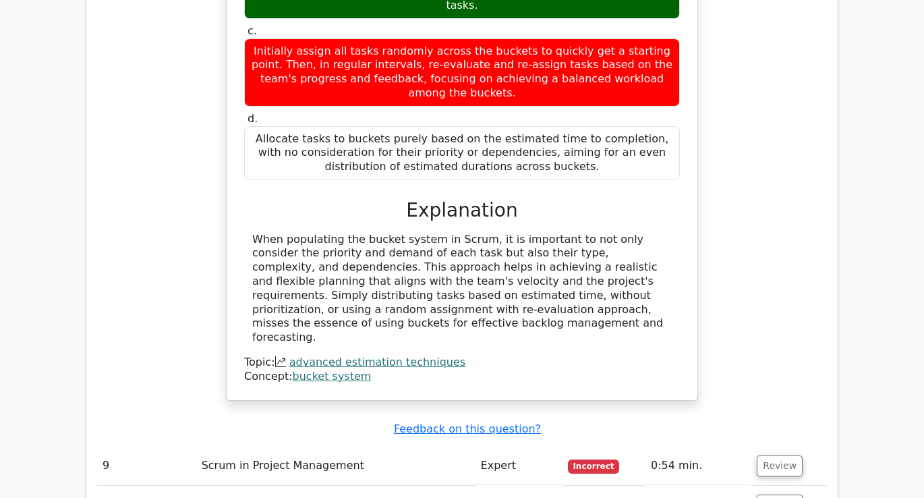
scroll to position [2337, 0]
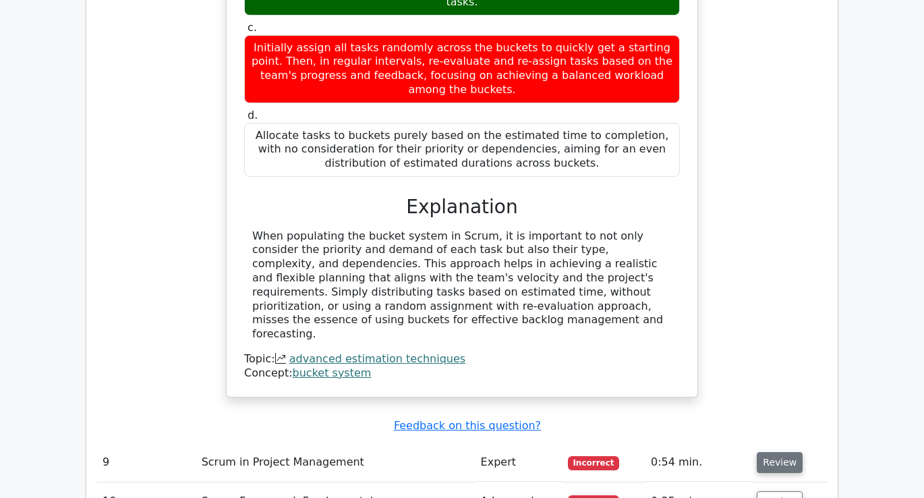
click at [783, 452] on button "Review" at bounding box center [780, 462] width 46 height 21
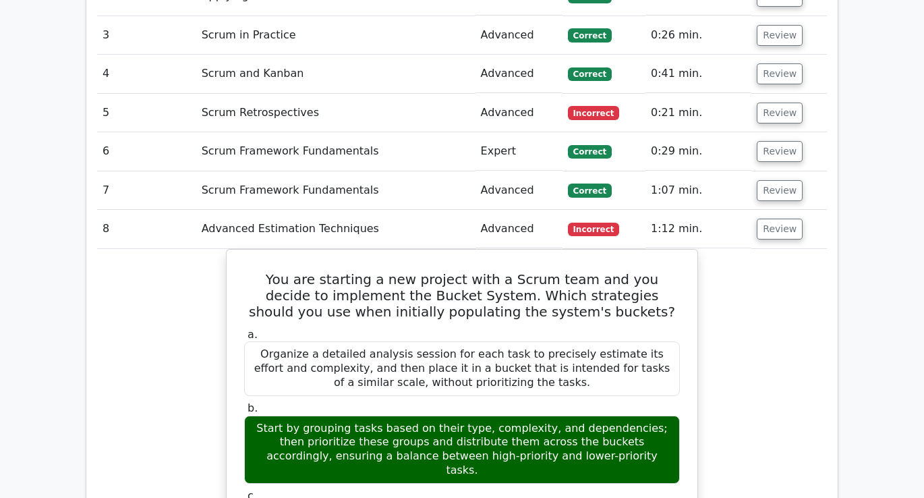
scroll to position [1865, 0]
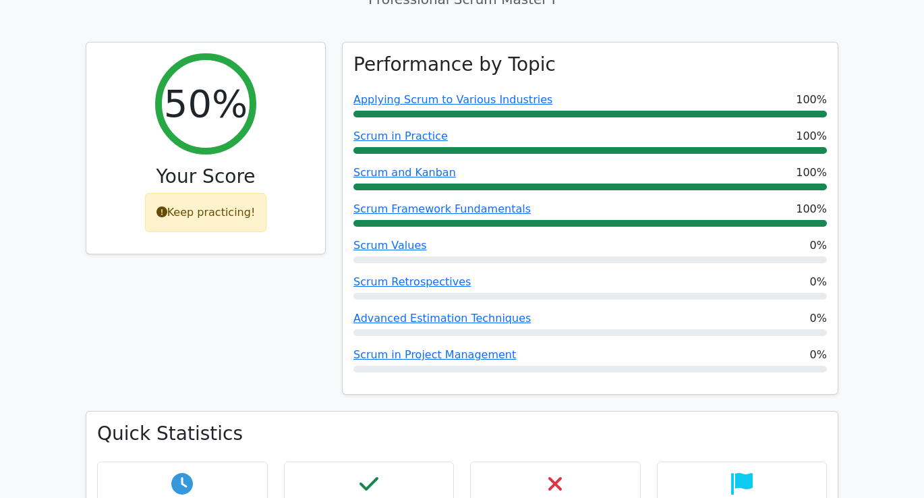
scroll to position [506, 0]
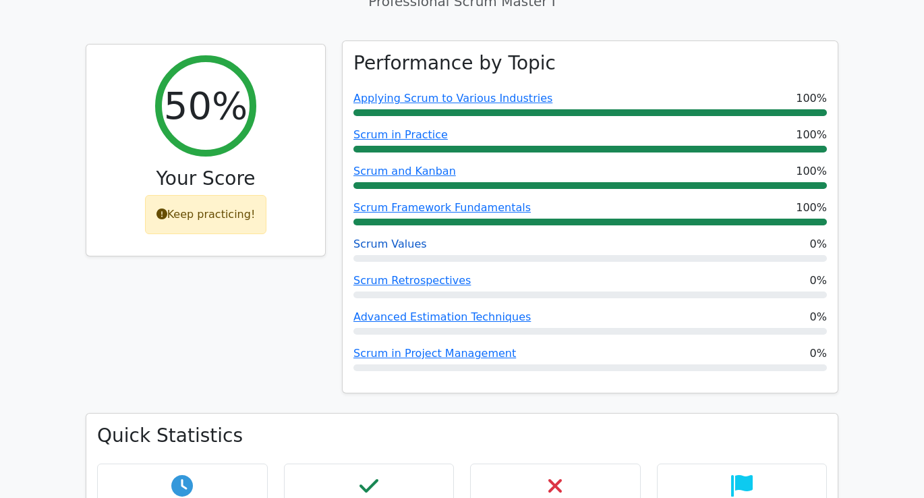
click at [383, 237] on link "Scrum Values" at bounding box center [391, 243] width 74 height 13
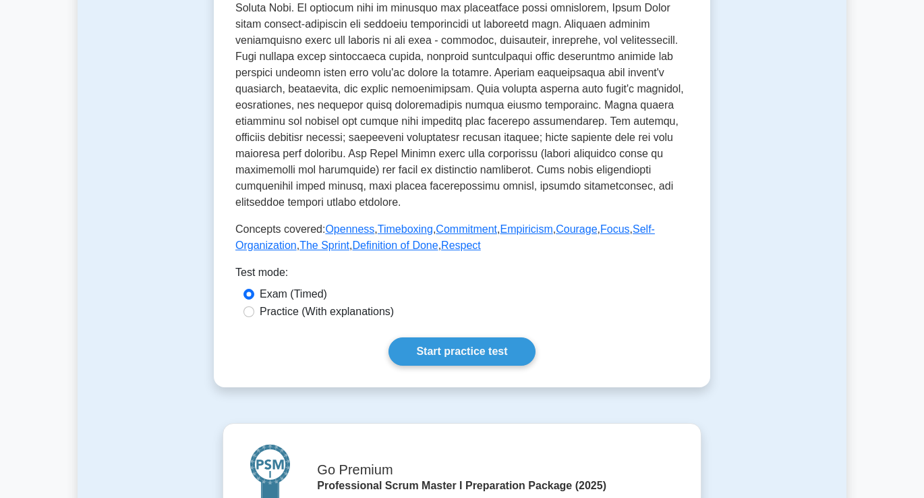
scroll to position [557, 0]
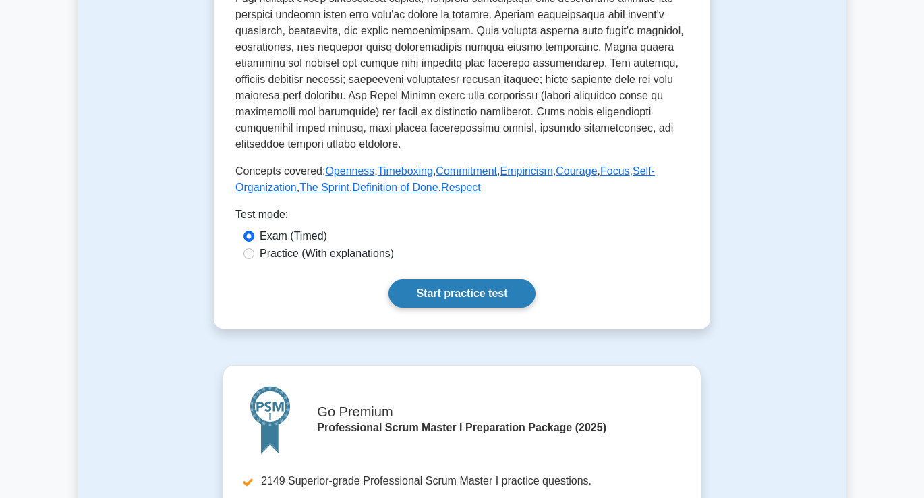
click at [456, 295] on link "Start practice test" at bounding box center [462, 293] width 146 height 28
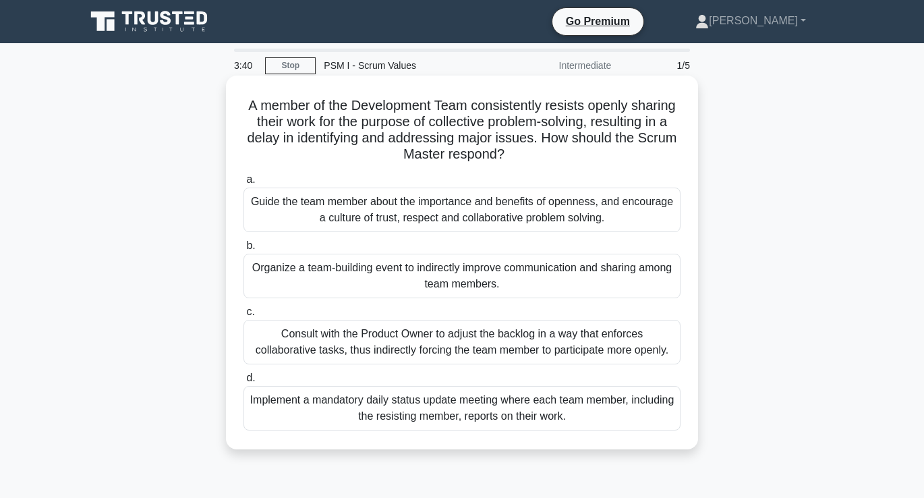
click at [426, 207] on div "Guide the team member about the importance and benefits of openness, and encour…" at bounding box center [462, 210] width 437 height 45
click at [244, 184] on input "a. Guide the team member about the importance and benefits of openness, and enc…" at bounding box center [244, 179] width 0 height 9
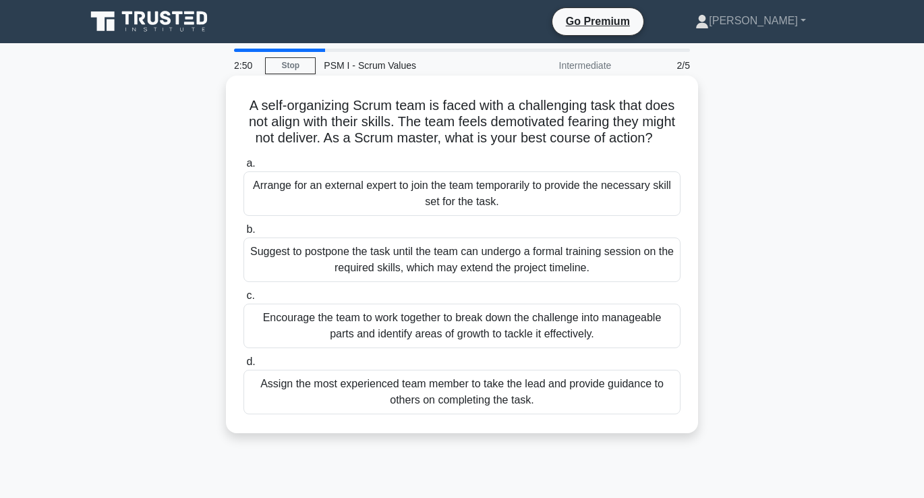
click at [415, 328] on div "Encourage the team to work together to break down the challenge into manageable…" at bounding box center [462, 326] width 437 height 45
click at [244, 300] on input "c. Encourage the team to work together to break down the challenge into managea…" at bounding box center [244, 295] width 0 height 9
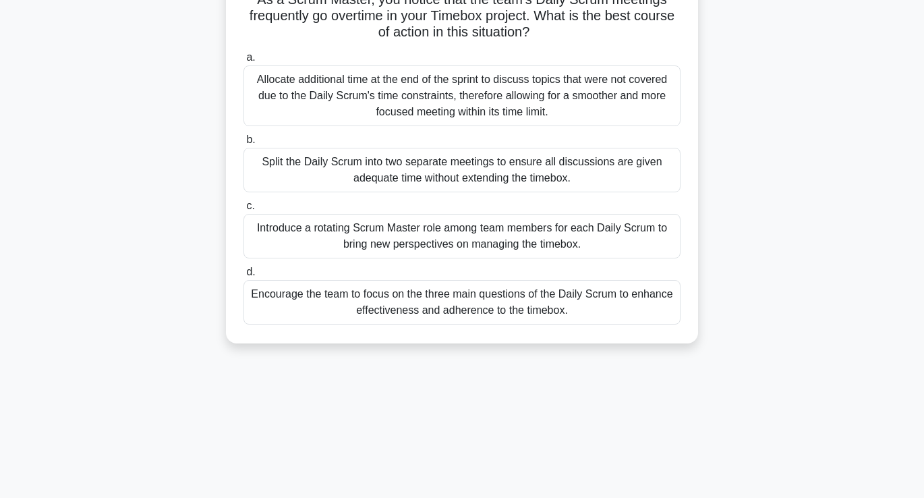
scroll to position [113, 0]
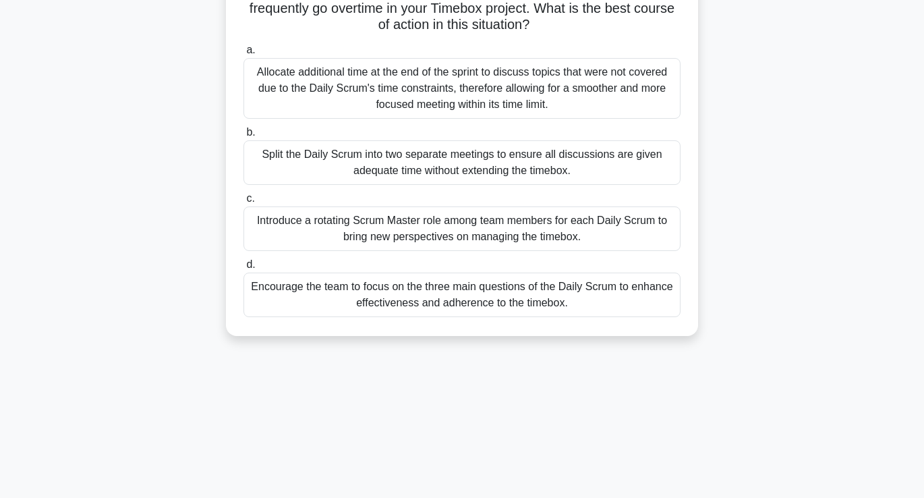
click at [459, 289] on div "Encourage the team to focus on the three main questions of the Daily Scrum to e…" at bounding box center [462, 295] width 437 height 45
click at [244, 269] on input "d. Encourage the team to focus on the three main questions of the Daily Scrum t…" at bounding box center [244, 264] width 0 height 9
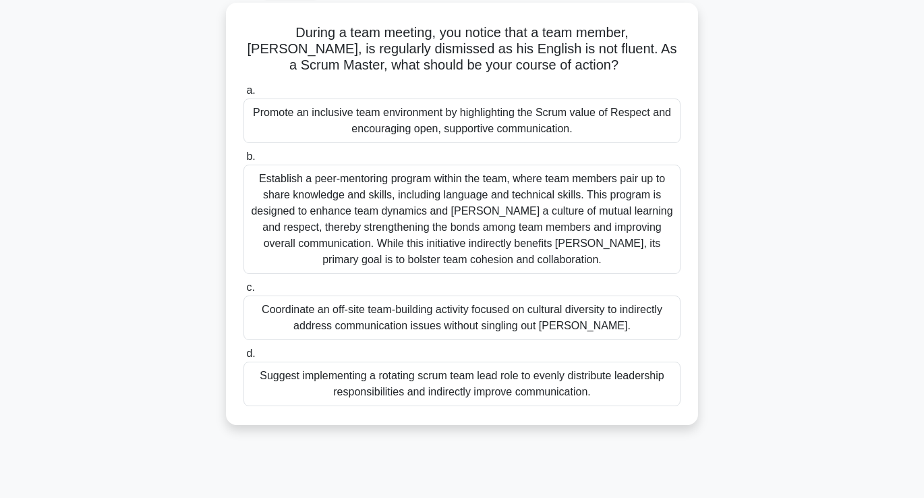
scroll to position [73, 0]
click at [529, 128] on div "Promote an inclusive team environment by highlighting the Scrum value of Respec…" at bounding box center [462, 120] width 437 height 45
click at [244, 95] on input "a. Promote an inclusive team environment by highlighting the Scrum value of Res…" at bounding box center [244, 90] width 0 height 9
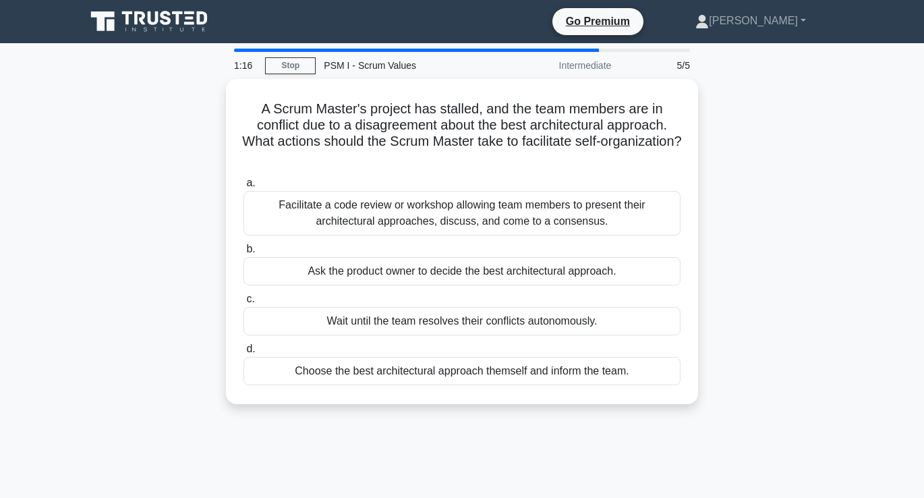
scroll to position [0, 0]
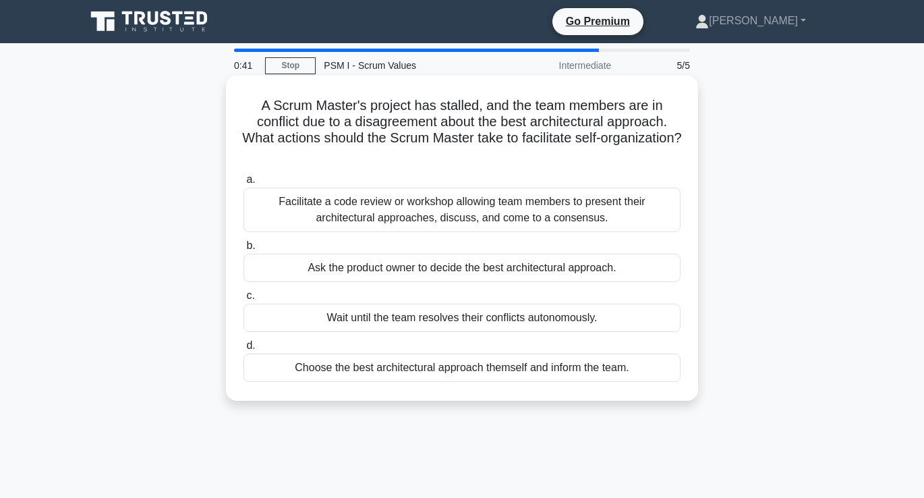
click at [351, 271] on div "Ask the product owner to decide the best architectural approach." at bounding box center [462, 268] width 437 height 28
click at [244, 250] on input "b. Ask the product owner to decide the best architectural approach." at bounding box center [244, 246] width 0 height 9
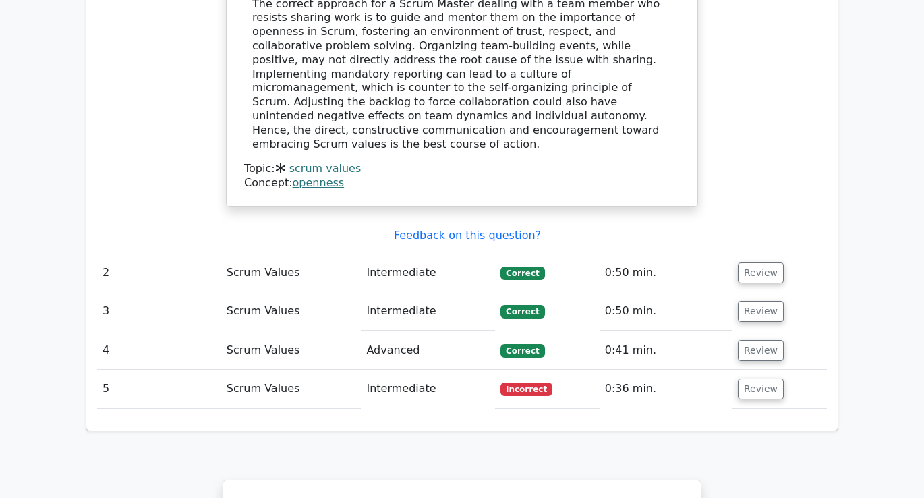
scroll to position [1488, 0]
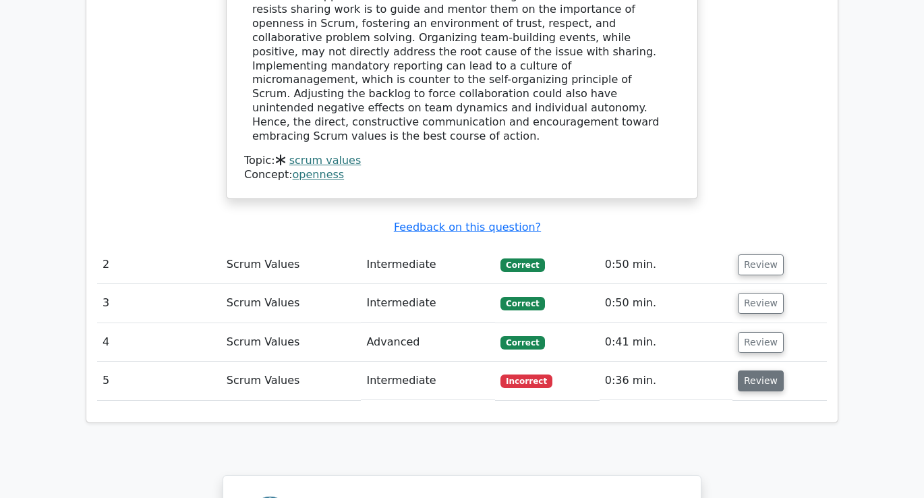
click at [756, 370] on button "Review" at bounding box center [761, 380] width 46 height 21
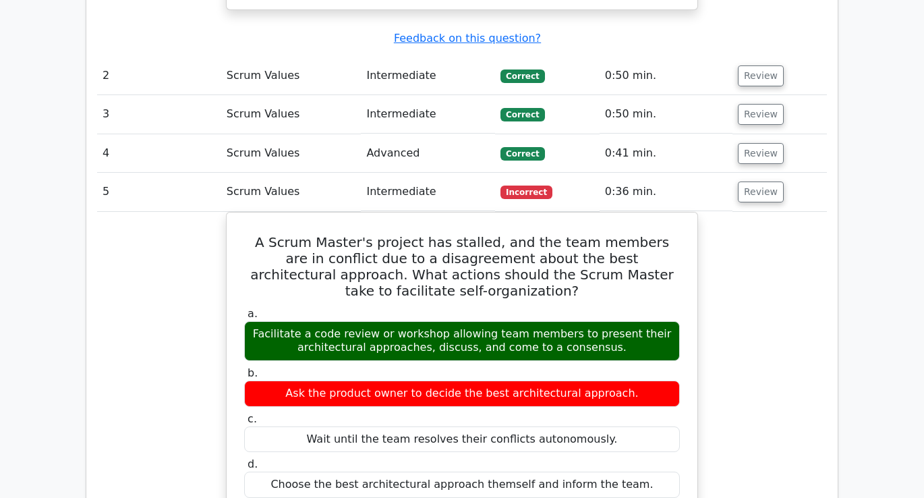
scroll to position [1682, 0]
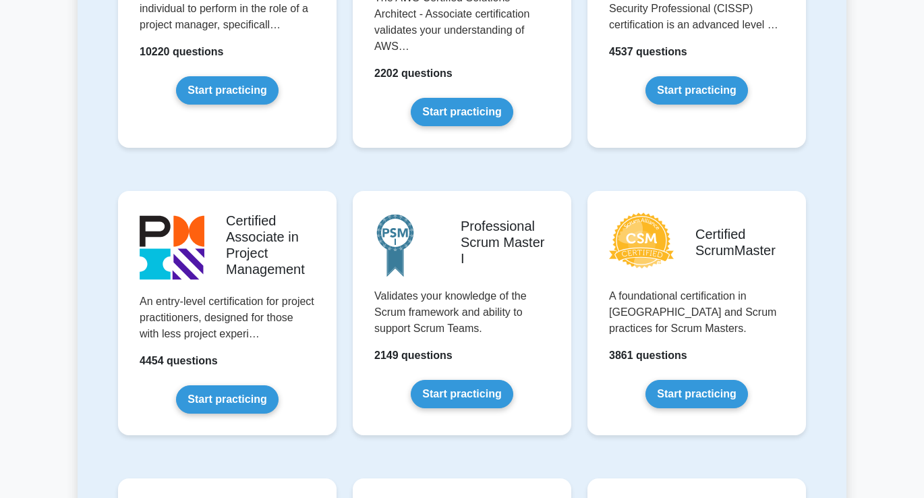
scroll to position [429, 0]
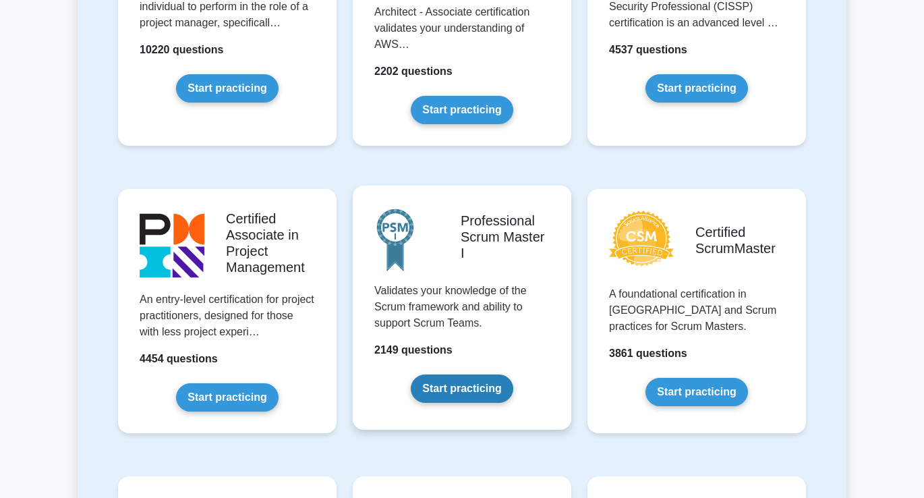
click at [453, 388] on link "Start practicing" at bounding box center [462, 388] width 102 height 28
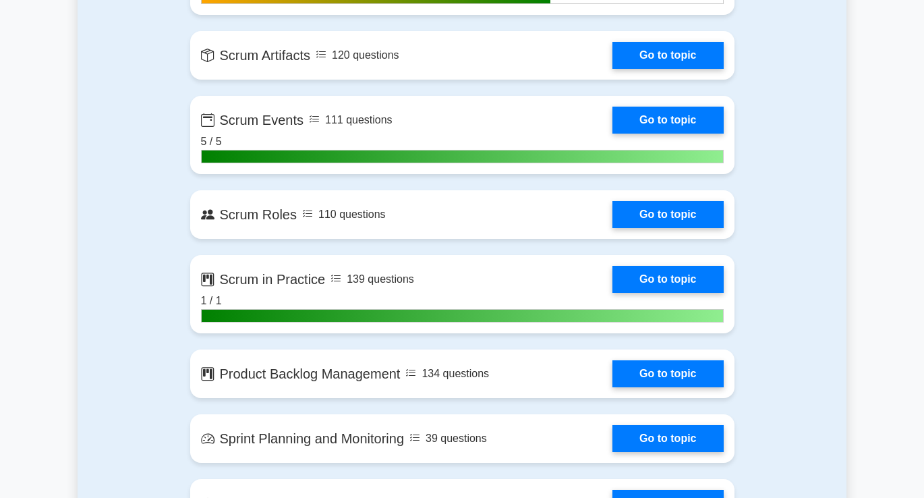
scroll to position [1056, 0]
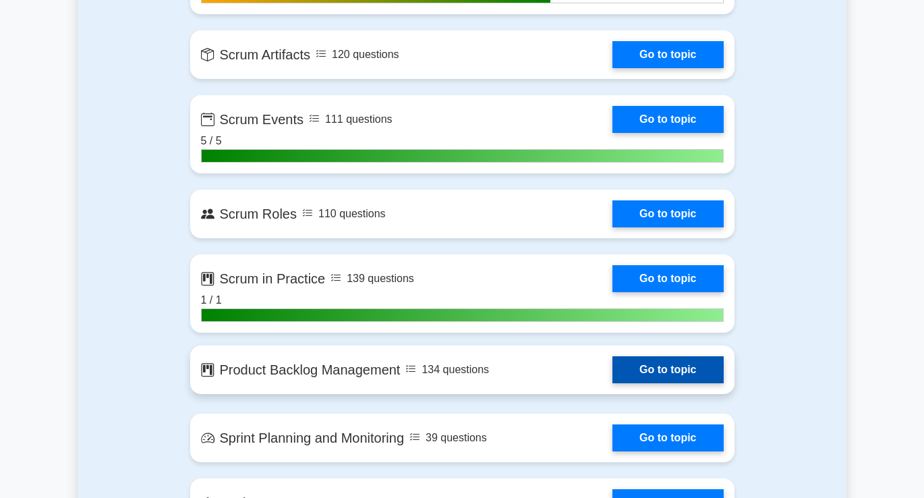
click at [662, 369] on link "Go to topic" at bounding box center [668, 369] width 111 height 27
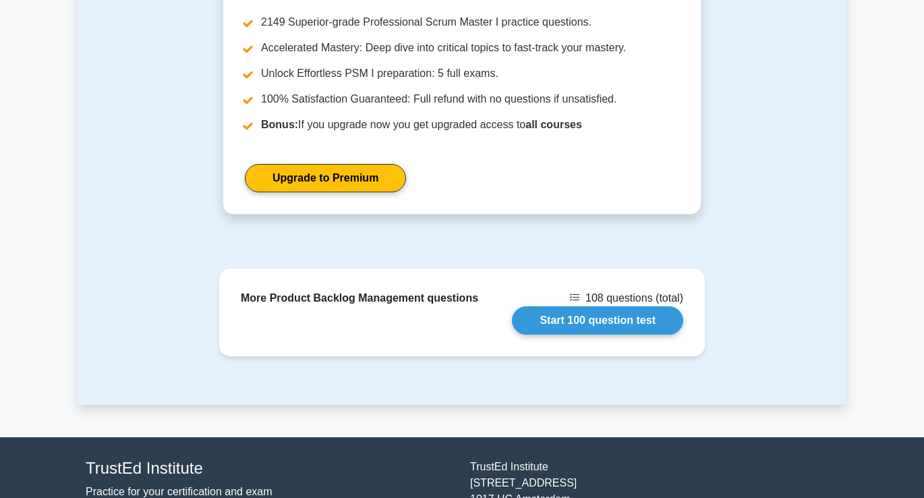
scroll to position [1052, 0]
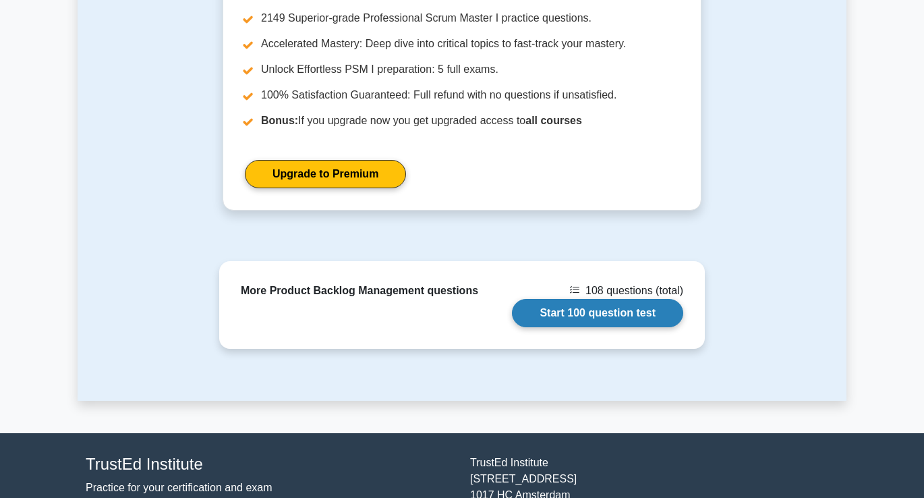
click at [584, 299] on link "Start 100 question test" at bounding box center [597, 313] width 171 height 28
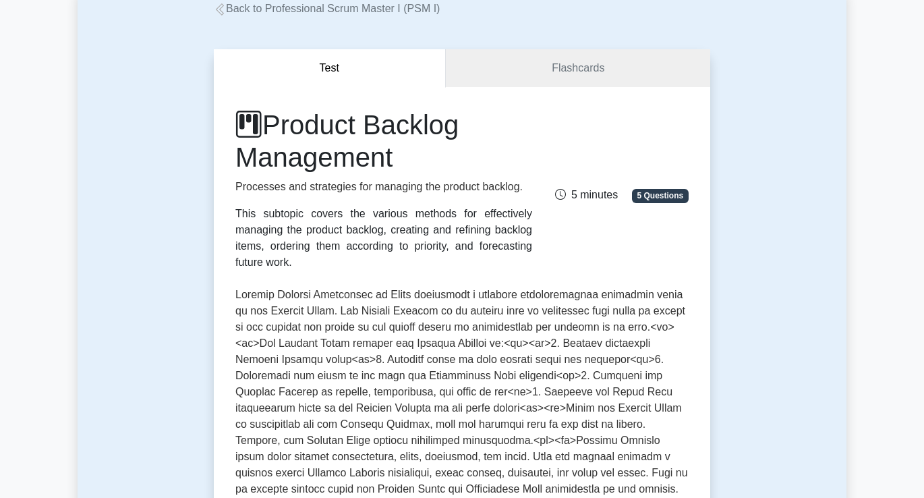
scroll to position [0, 0]
